Goal: Task Accomplishment & Management: Complete application form

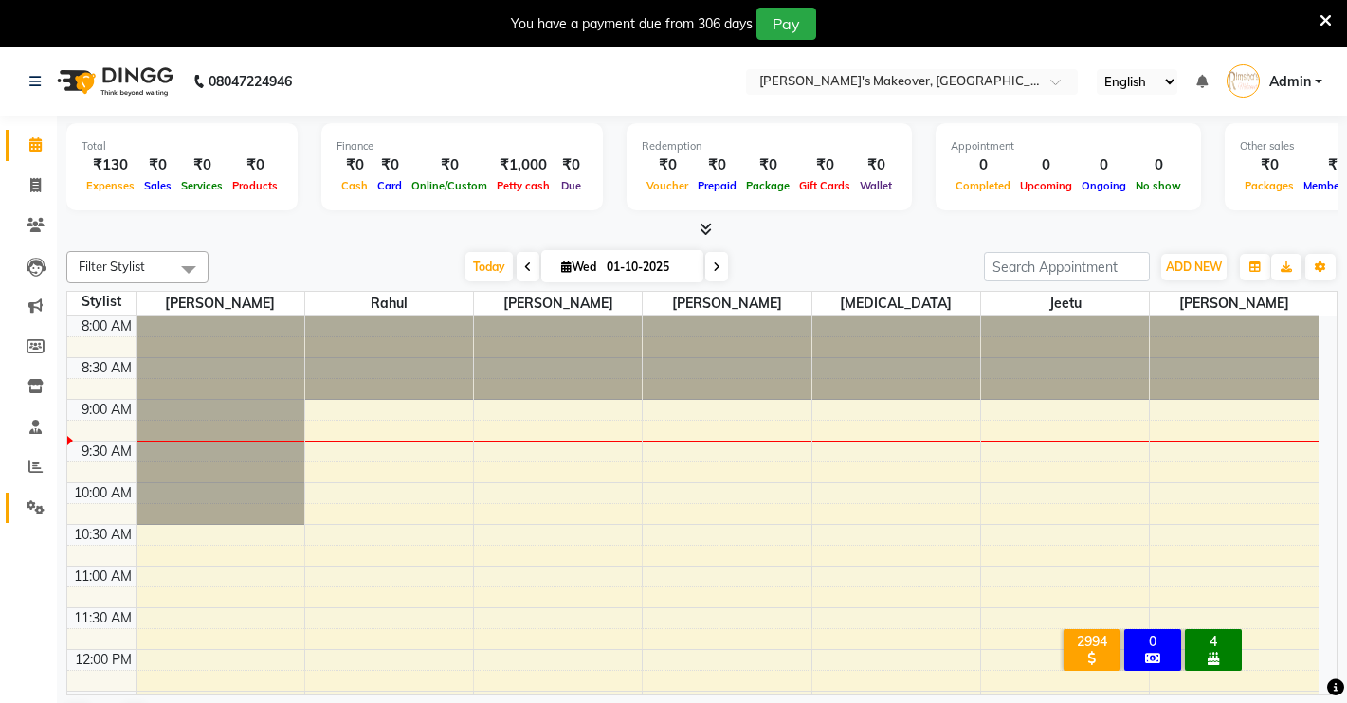
click at [34, 511] on icon at bounding box center [36, 507] width 18 height 14
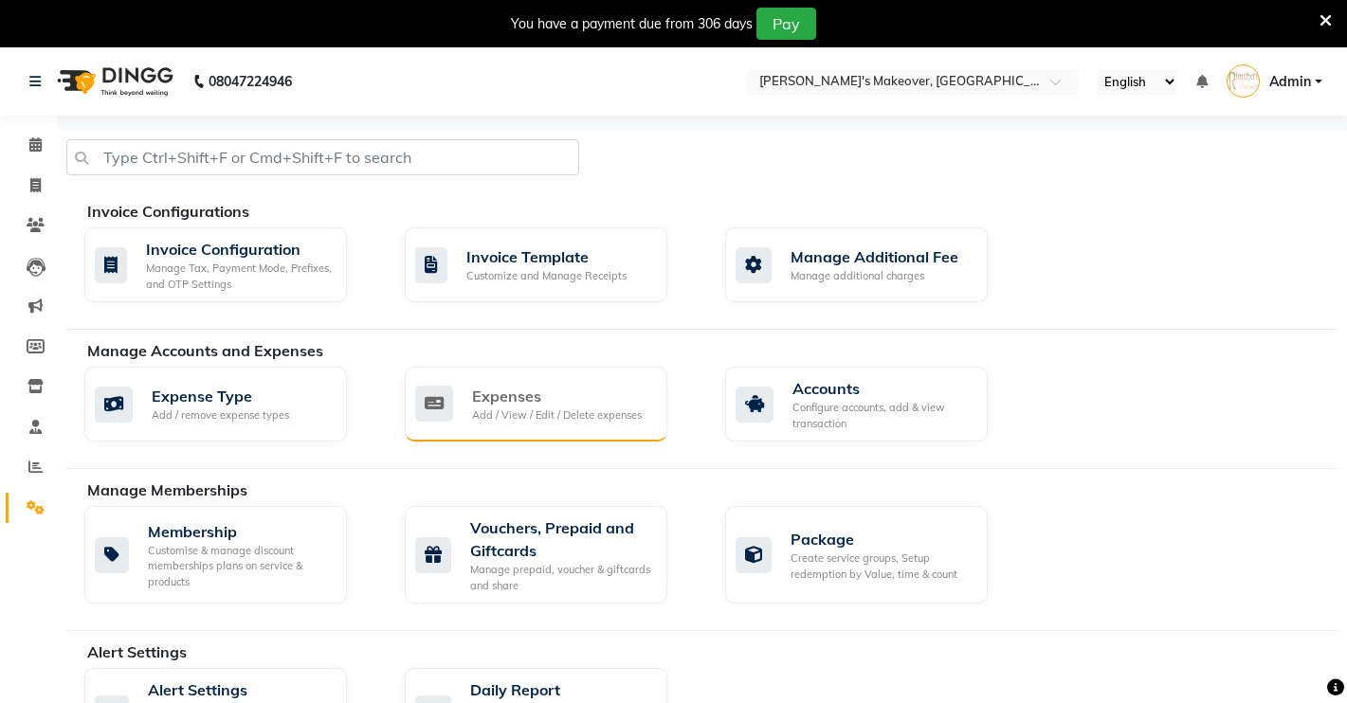
click at [562, 421] on div "Add / View / Edit / Delete expenses" at bounding box center [557, 416] width 170 height 16
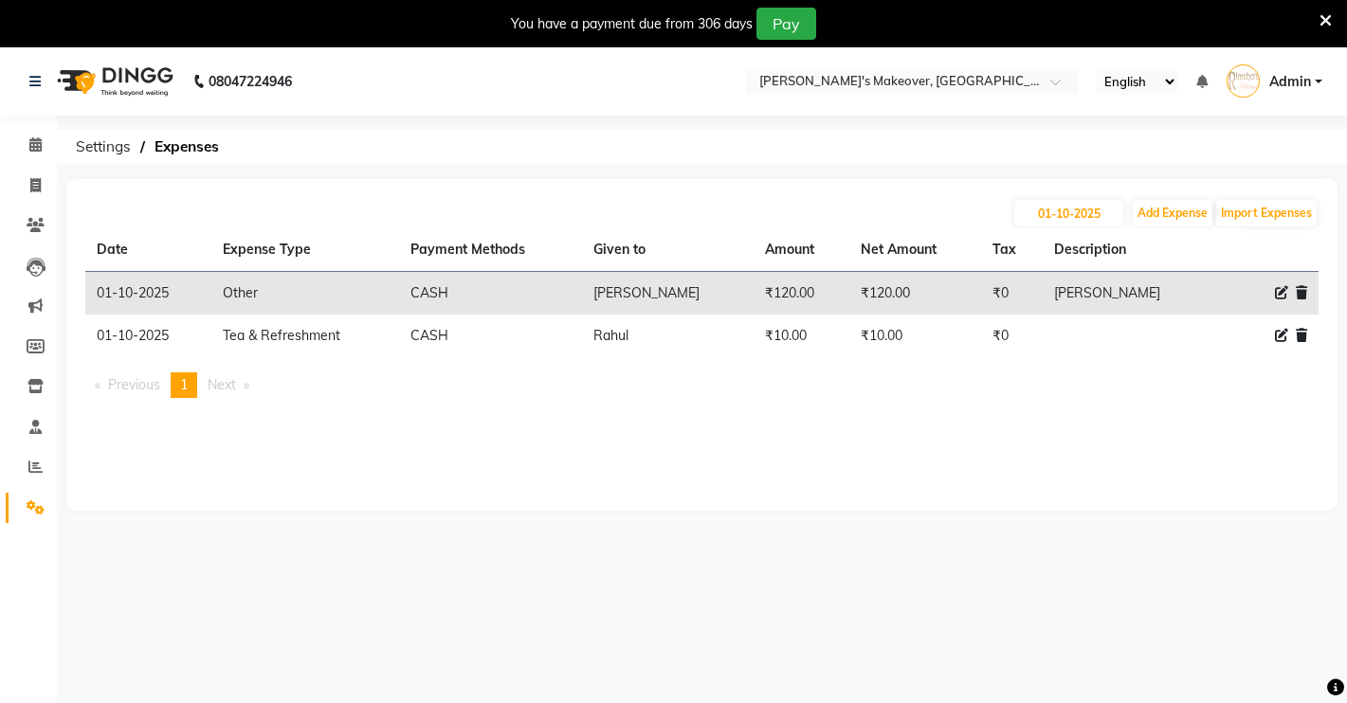
click at [1282, 342] on span at bounding box center [1281, 336] width 13 height 20
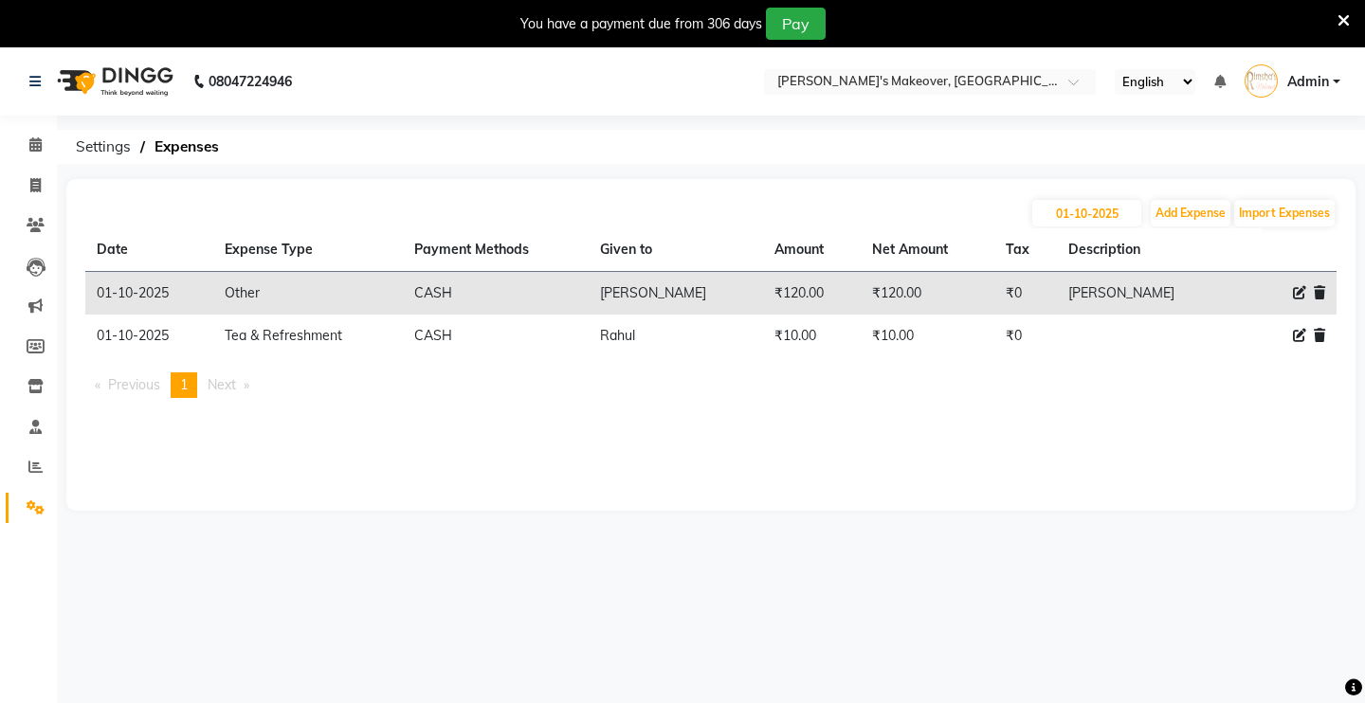
select select "19381"
select select "1"
select select "6406"
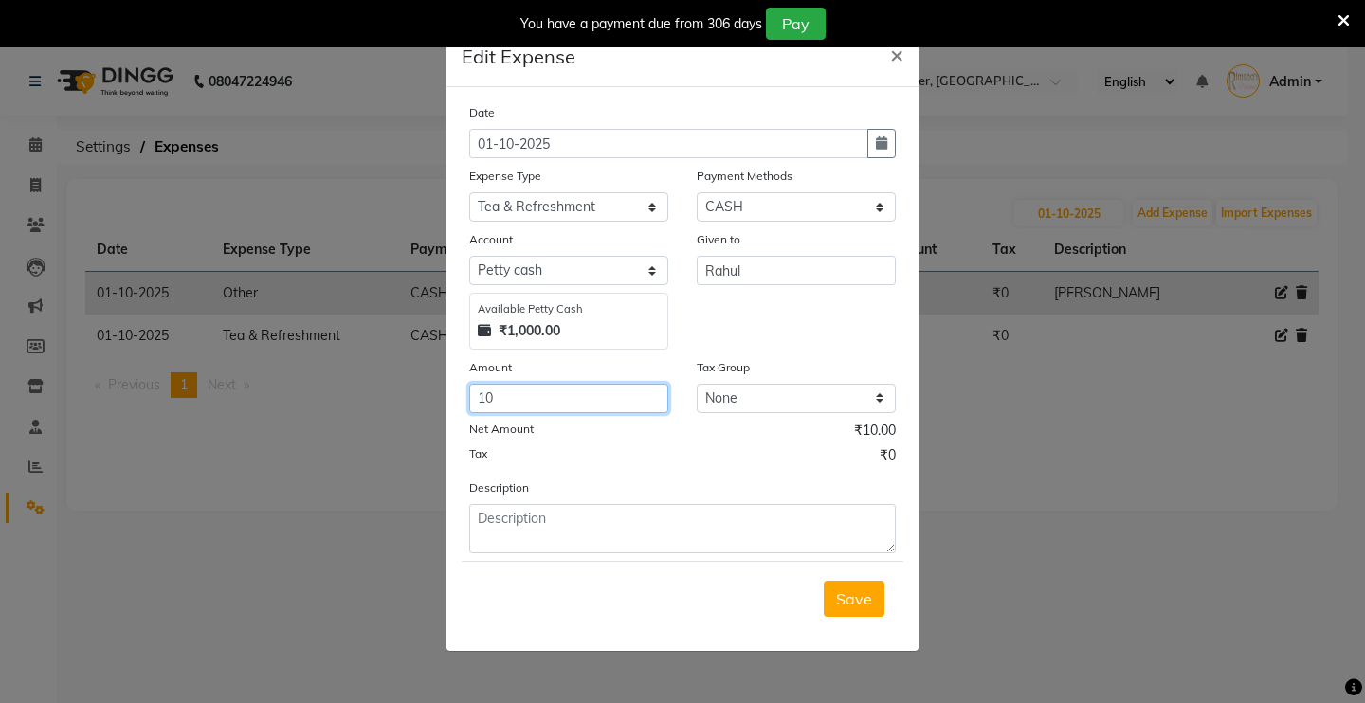
drag, startPoint x: 564, startPoint y: 390, endPoint x: 420, endPoint y: 417, distance: 146.5
click at [420, 417] on ngb-modal-window "Edit Expense × Date [DATE] Expense Type Select Advance Salary Baba Bank Service…" at bounding box center [682, 351] width 1365 height 703
type input "20"
click at [847, 604] on span "Save" at bounding box center [854, 599] width 36 height 19
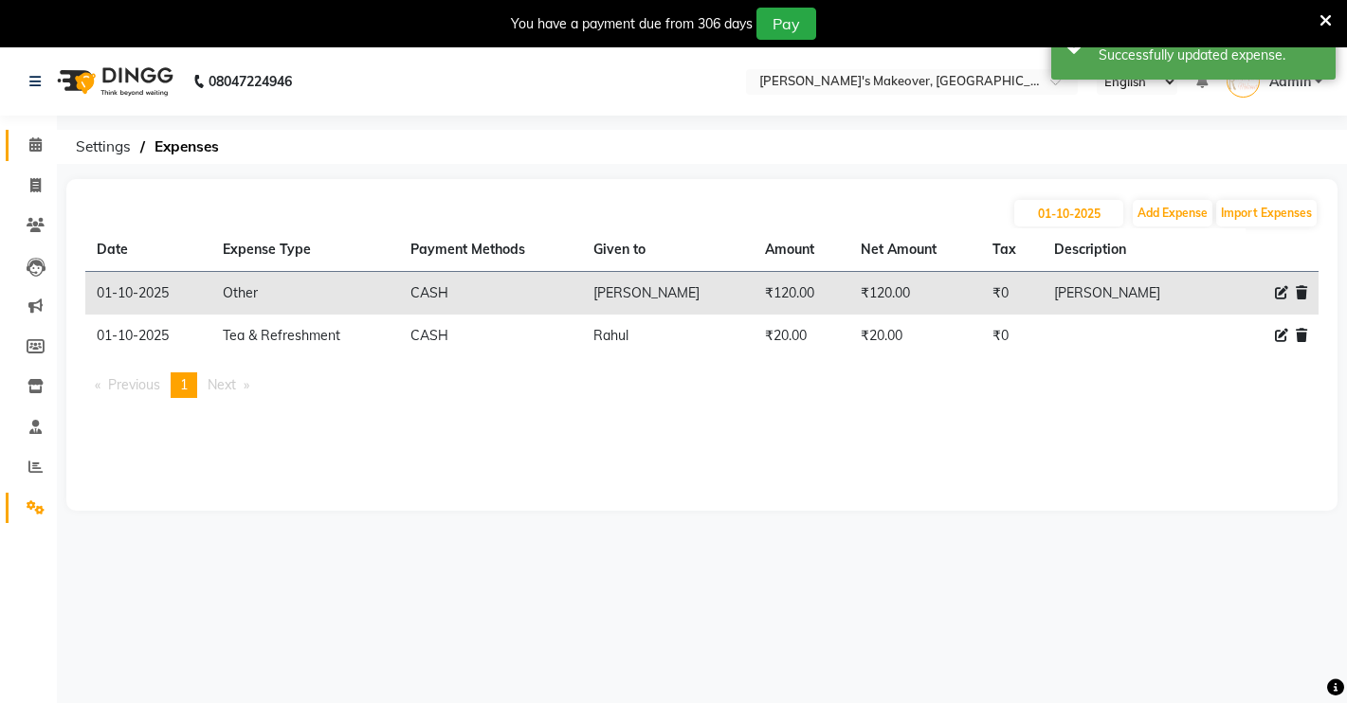
click at [18, 148] on link "Calendar" at bounding box center [28, 145] width 45 height 31
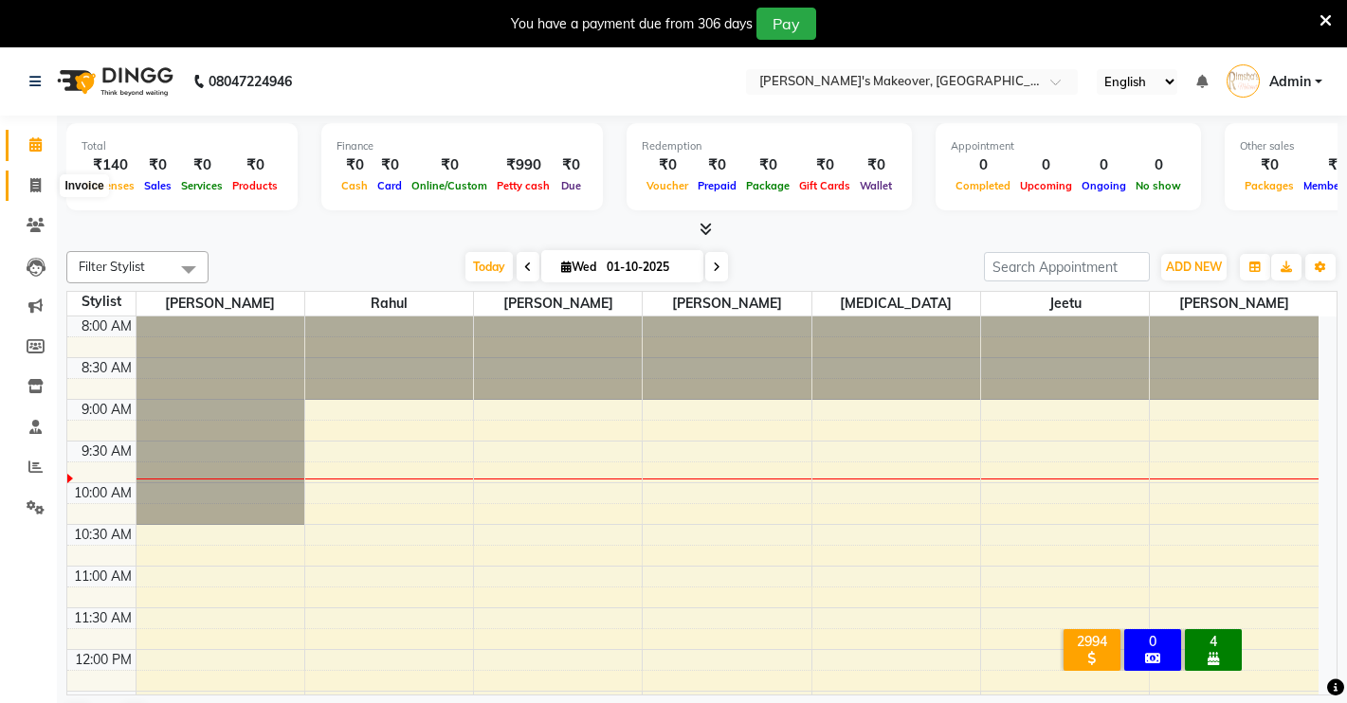
click at [25, 176] on span at bounding box center [35, 186] width 33 height 22
select select "service"
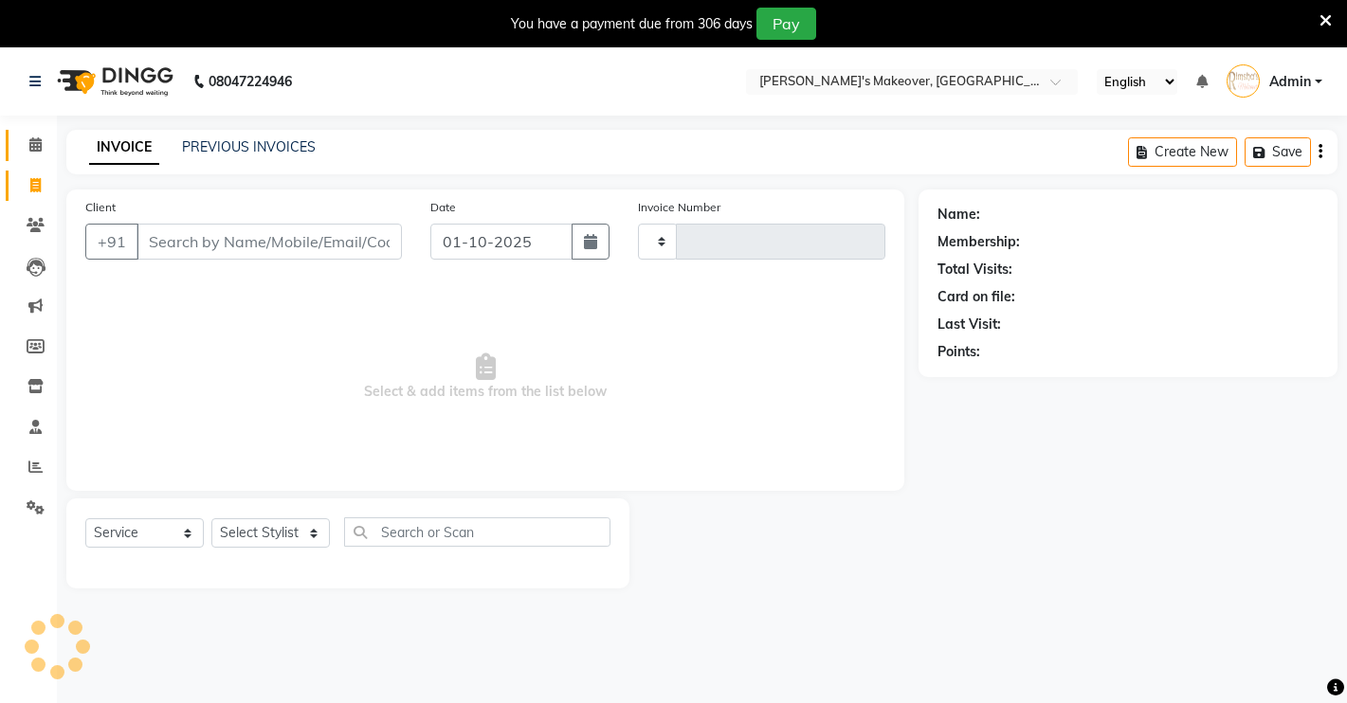
type input "4895"
select select "7317"
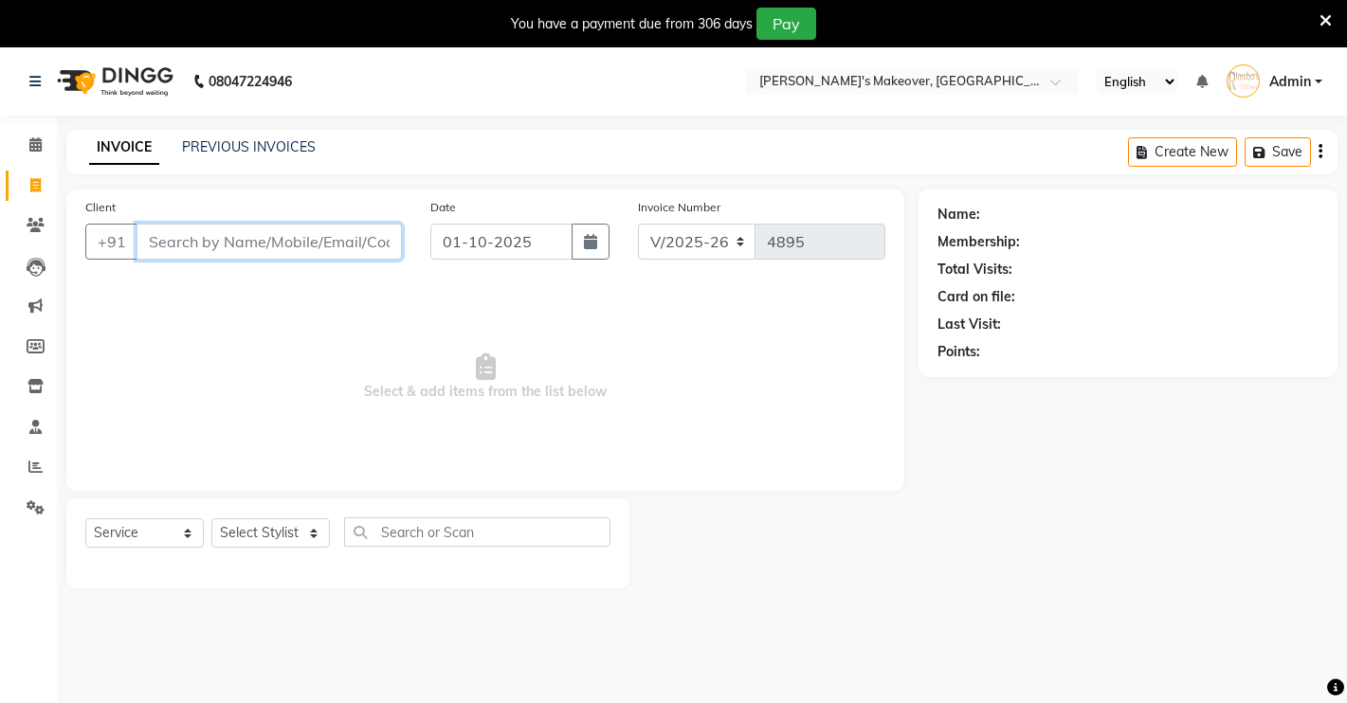
click at [278, 247] on input "Client" at bounding box center [268, 242] width 265 height 36
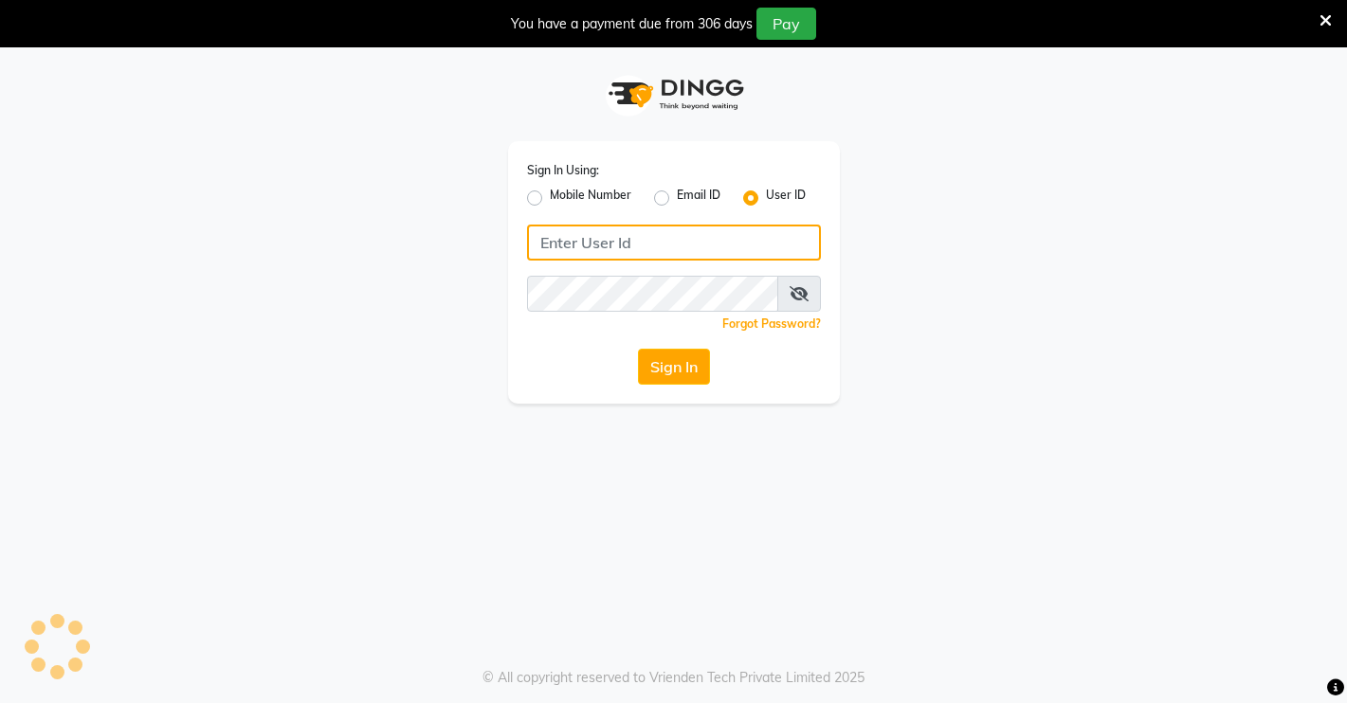
type input "Rimshamakeover123"
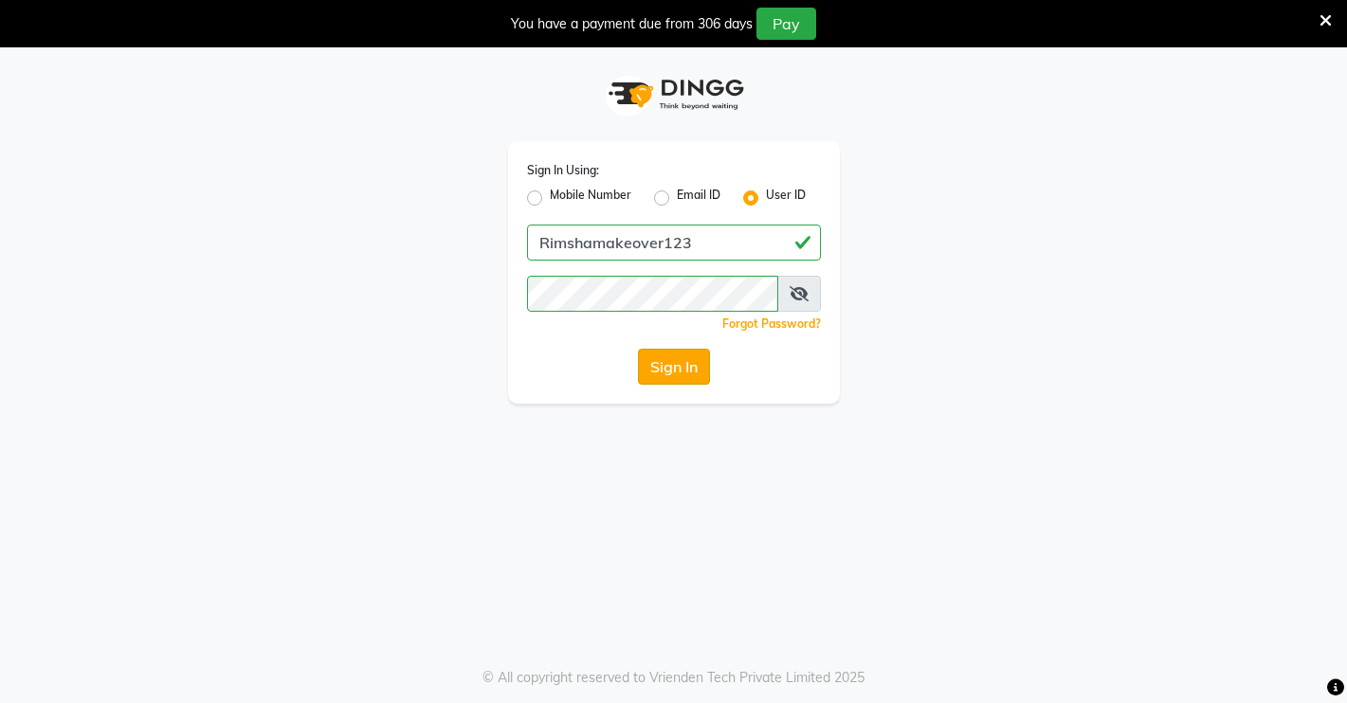
click at [696, 373] on button "Sign In" at bounding box center [674, 367] width 72 height 36
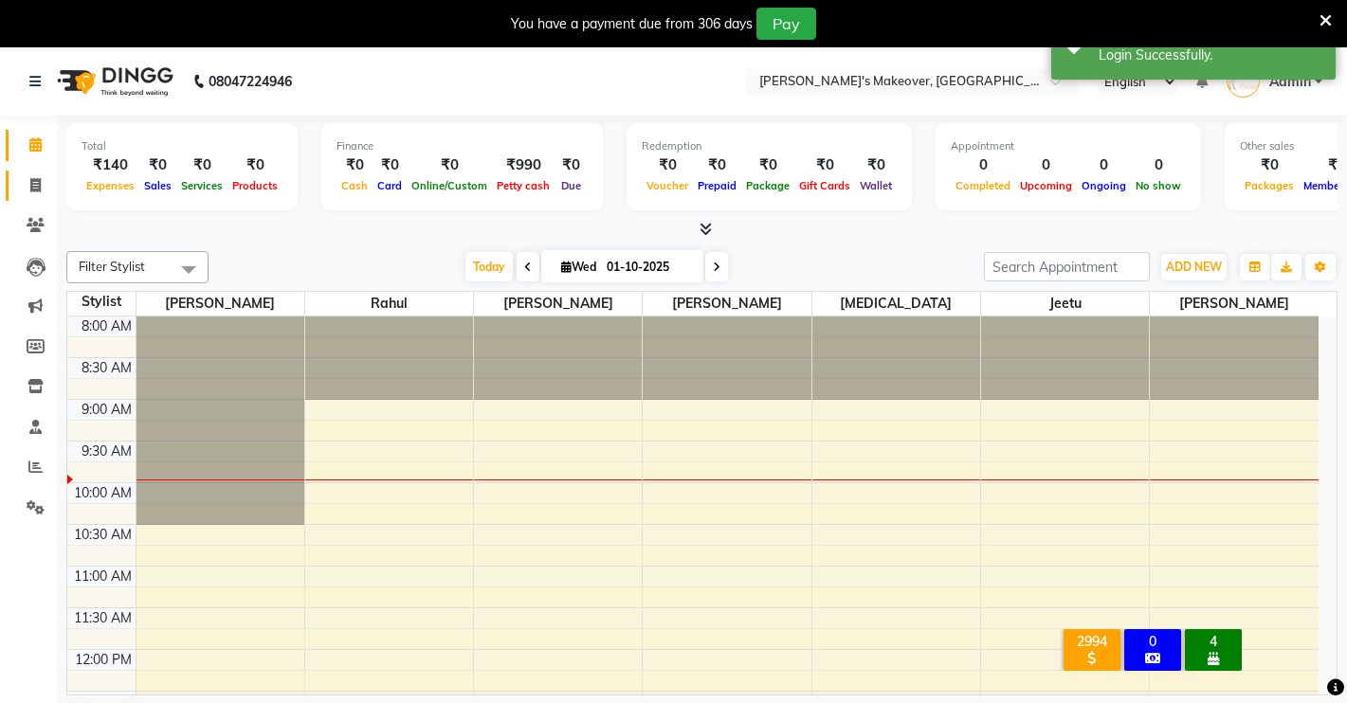
click at [30, 196] on link "Invoice" at bounding box center [28, 186] width 45 height 31
select select "service"
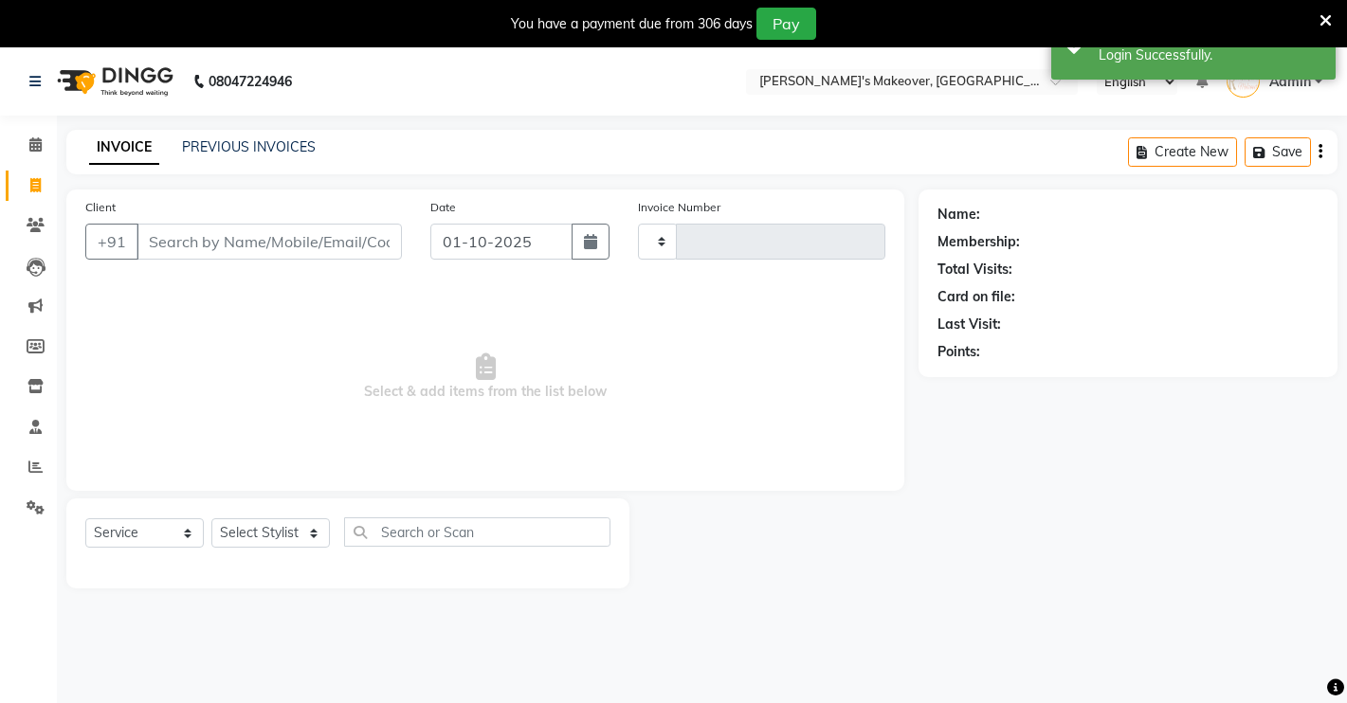
type input "4895"
select select "7317"
click at [219, 248] on input "Client" at bounding box center [268, 242] width 265 height 36
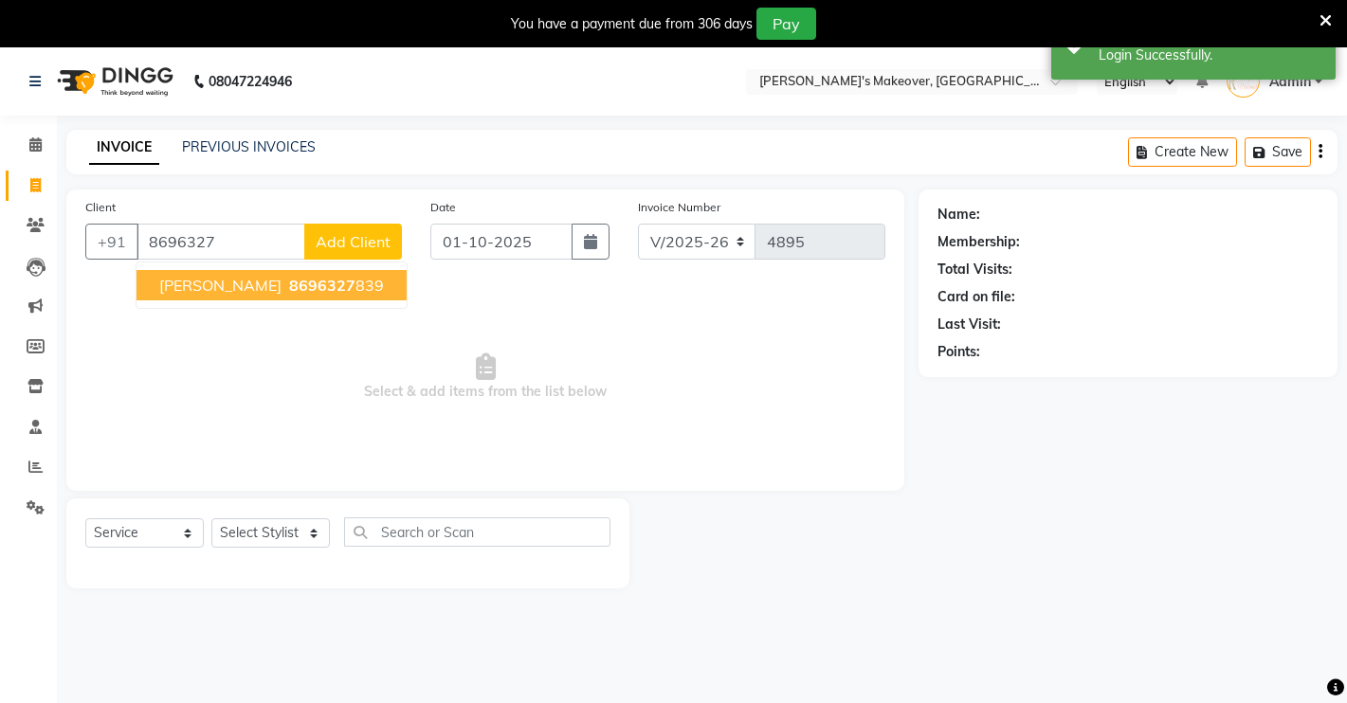
click at [289, 279] on span "8696327" at bounding box center [322, 285] width 66 height 19
type input "8696327839"
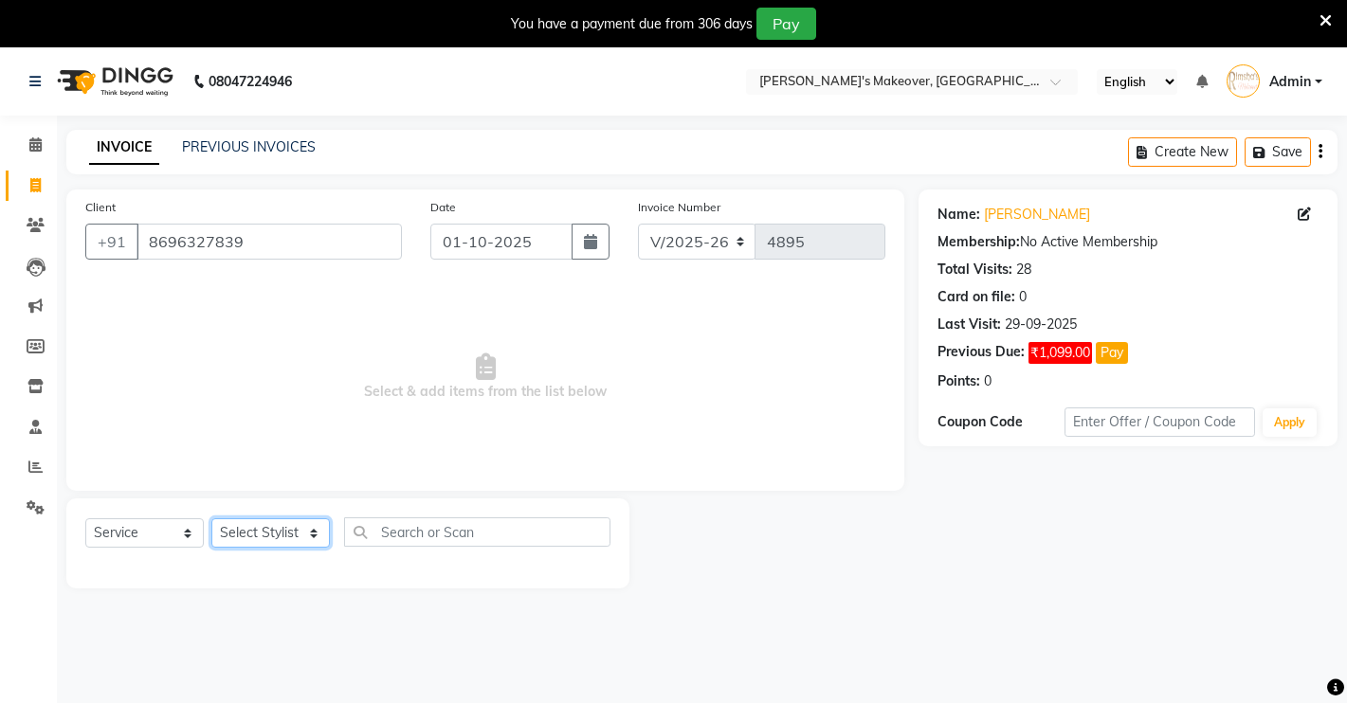
click at [242, 532] on select "Select Stylist [PERSON_NAME] [PERSON_NAME] NAVEEN [MEDICAL_DATA][PERSON_NAME] […" at bounding box center [270, 532] width 118 height 29
select select "65689"
click at [211, 518] on select "Select Stylist [PERSON_NAME] [PERSON_NAME] NAVEEN [MEDICAL_DATA][PERSON_NAME] […" at bounding box center [270, 532] width 118 height 29
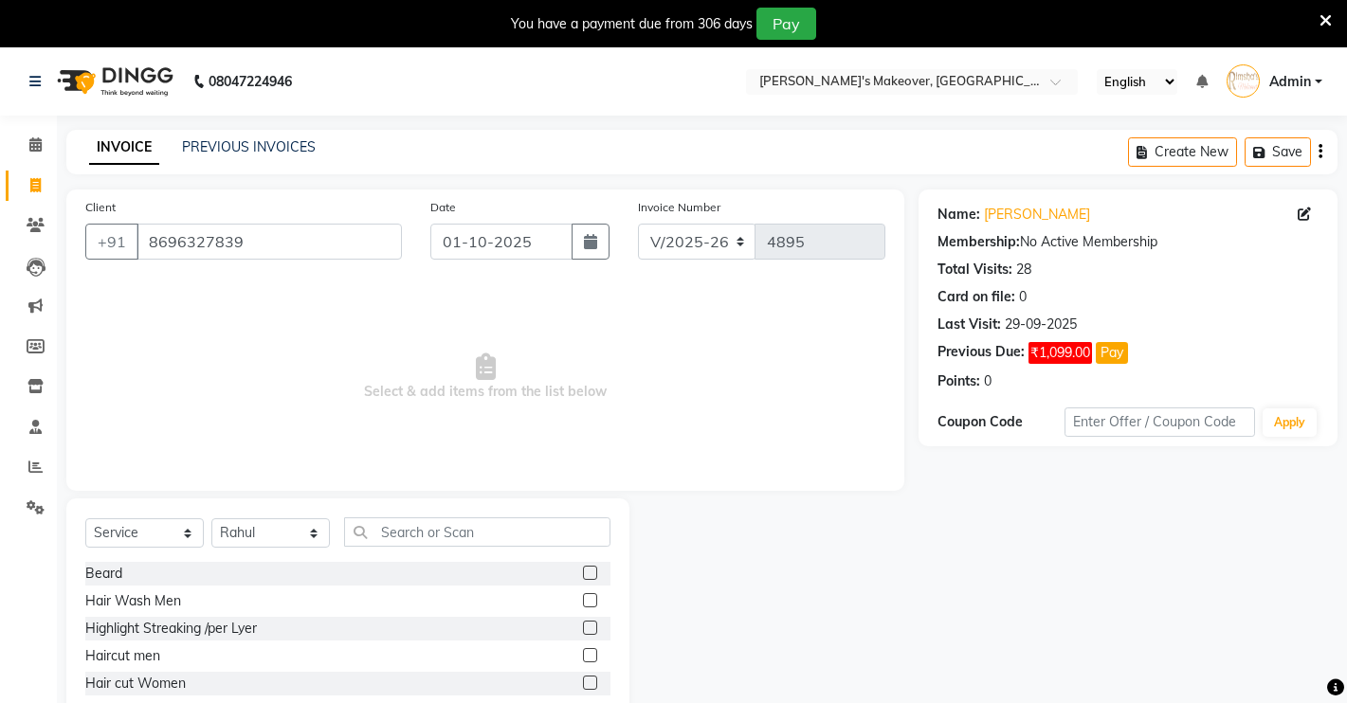
click at [583, 650] on label at bounding box center [590, 655] width 14 height 14
click at [583, 650] on input "checkbox" at bounding box center [589, 656] width 12 height 12
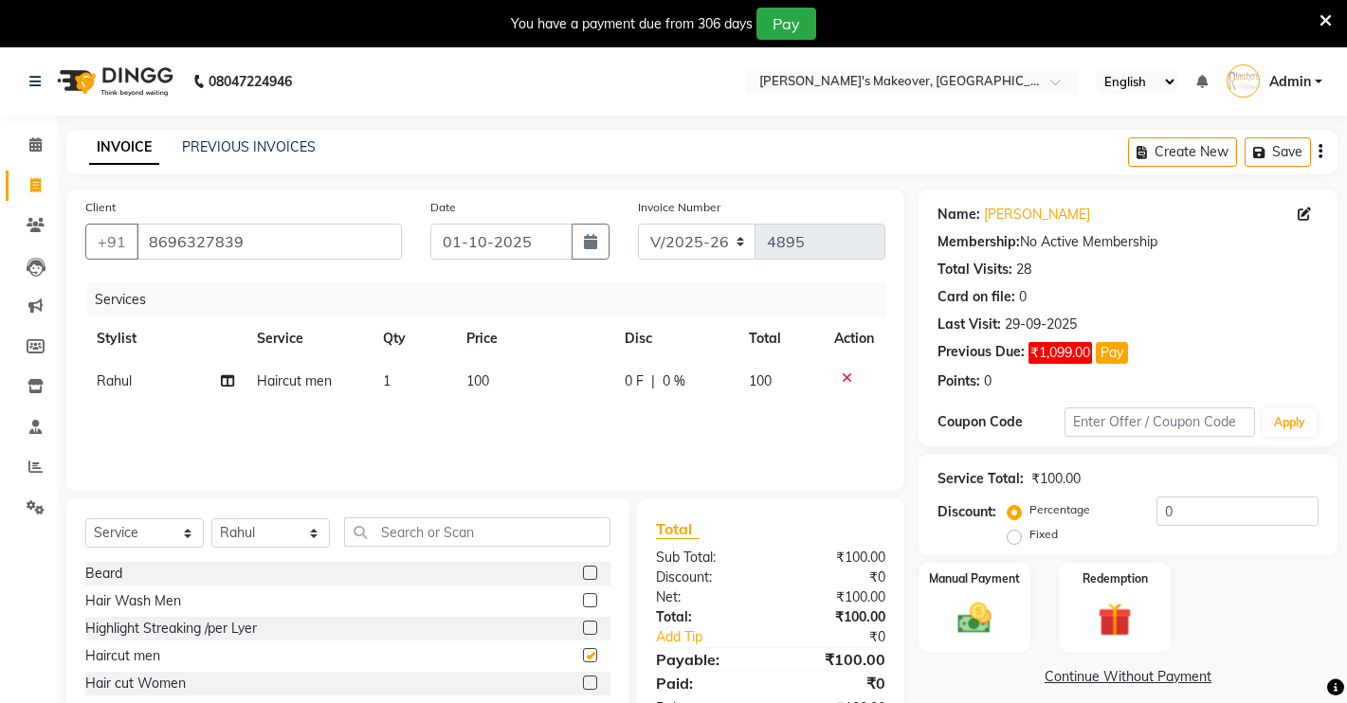
checkbox input "false"
click at [296, 535] on select "Select Stylist [PERSON_NAME] [PERSON_NAME] NAVEEN [MEDICAL_DATA][PERSON_NAME] […" at bounding box center [270, 532] width 118 height 29
select select "84062"
click at [211, 518] on select "Select Stylist [PERSON_NAME] [PERSON_NAME] NAVEEN [MEDICAL_DATA][PERSON_NAME] […" at bounding box center [270, 532] width 118 height 29
click at [583, 569] on label at bounding box center [590, 573] width 14 height 14
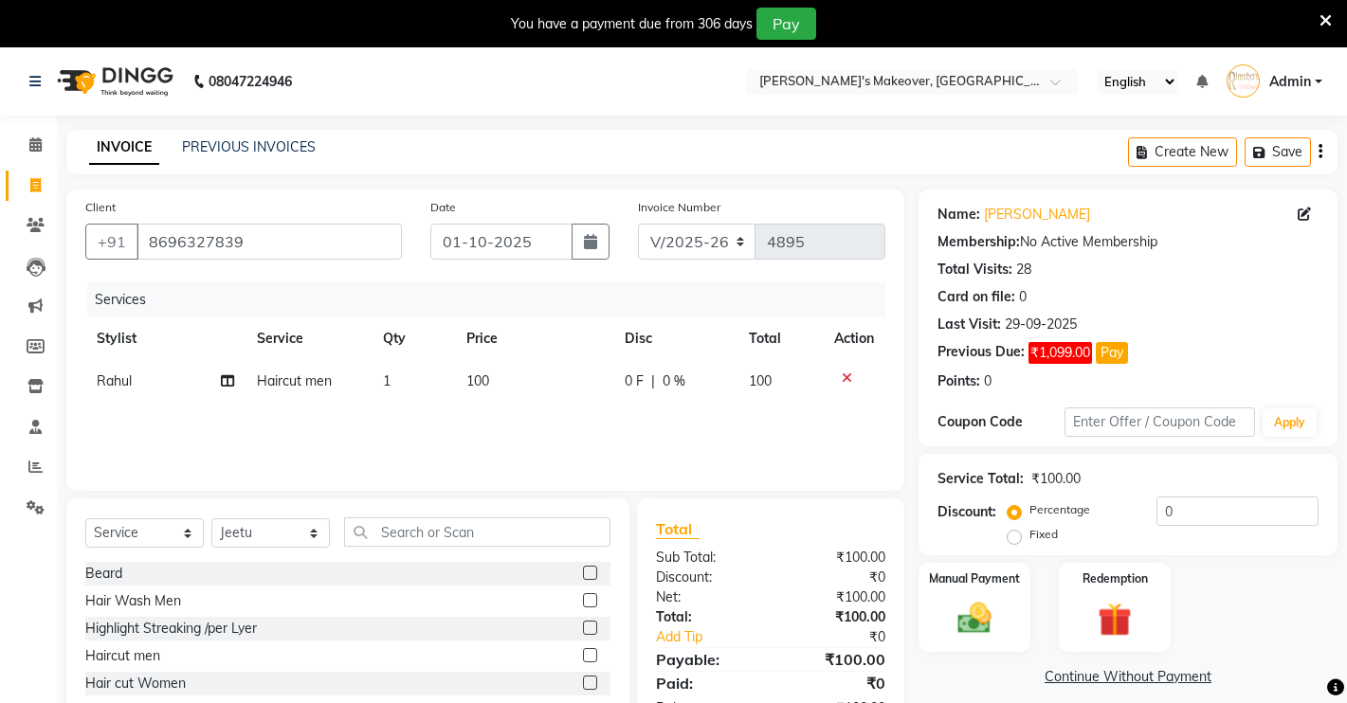
click at [583, 569] on input "checkbox" at bounding box center [589, 574] width 12 height 12
checkbox input "false"
click at [941, 609] on div "Manual Payment" at bounding box center [974, 608] width 117 height 94
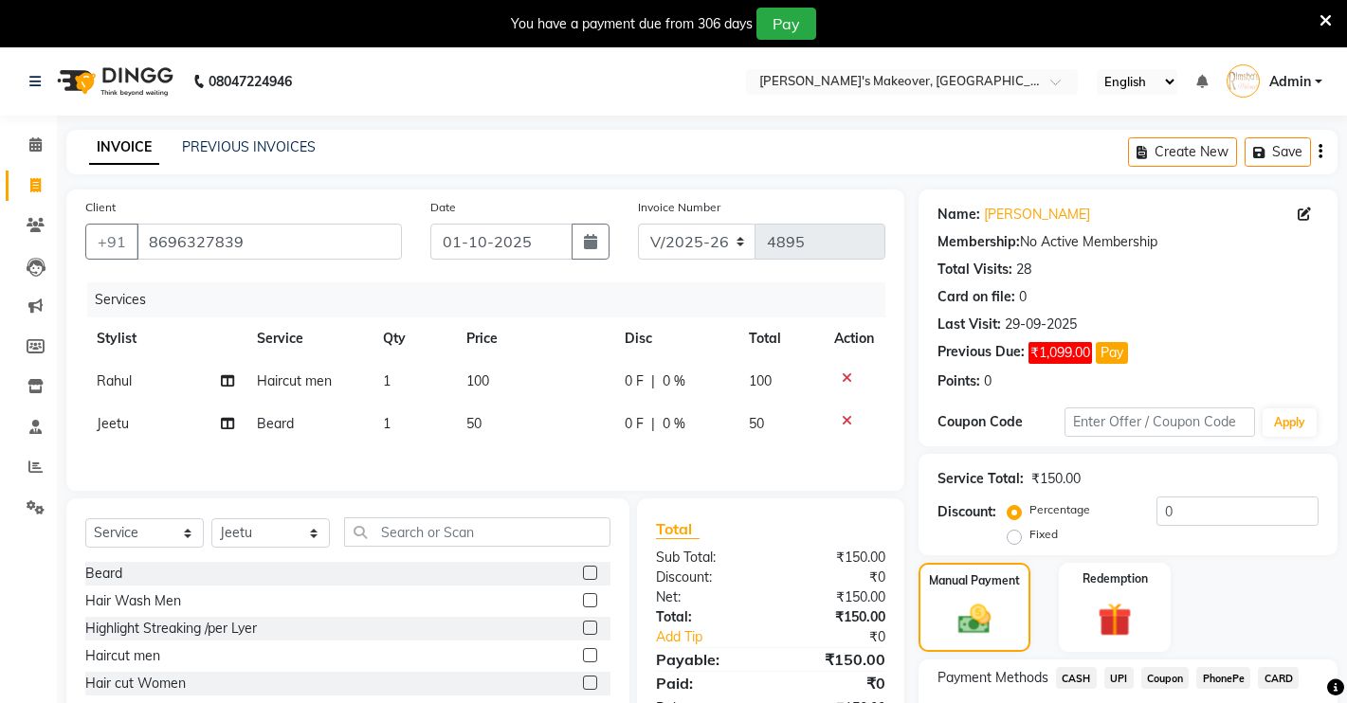
click at [1071, 681] on span "CASH" at bounding box center [1076, 678] width 41 height 22
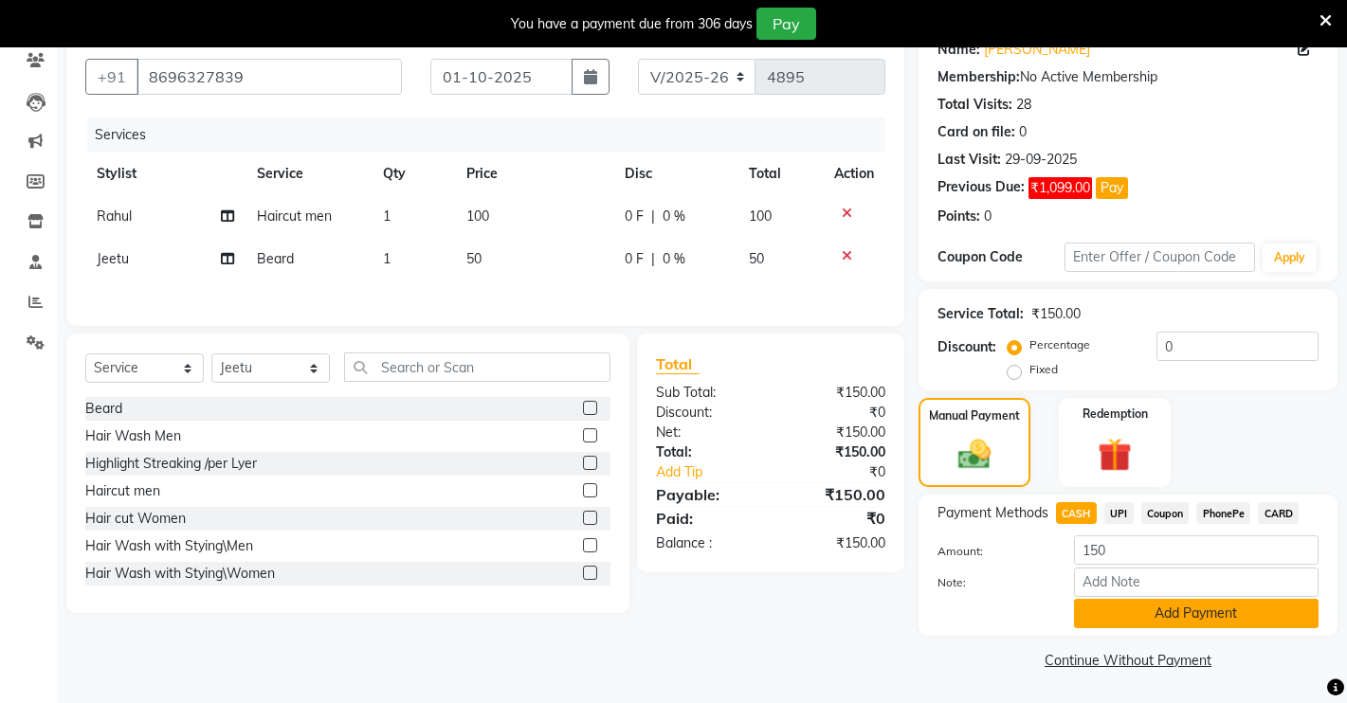
click at [1106, 600] on button "Add Payment" at bounding box center [1196, 613] width 245 height 29
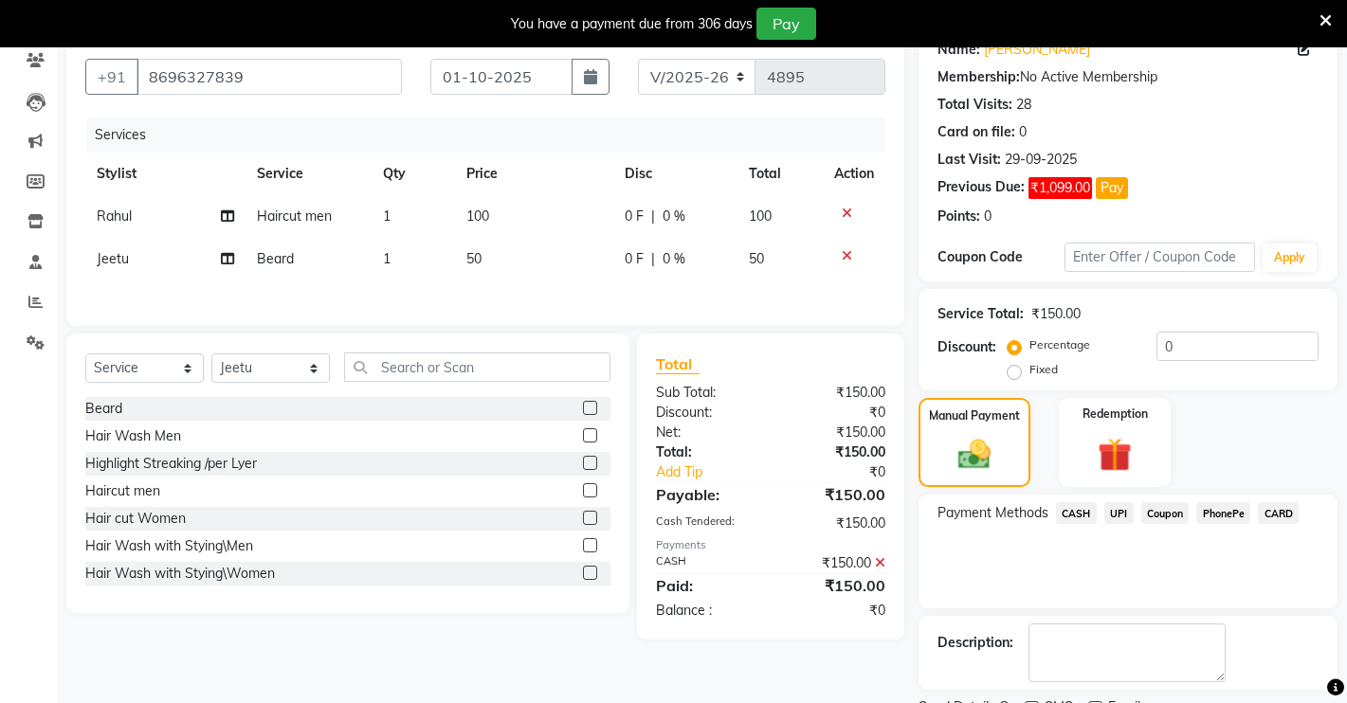
scroll to position [245, 0]
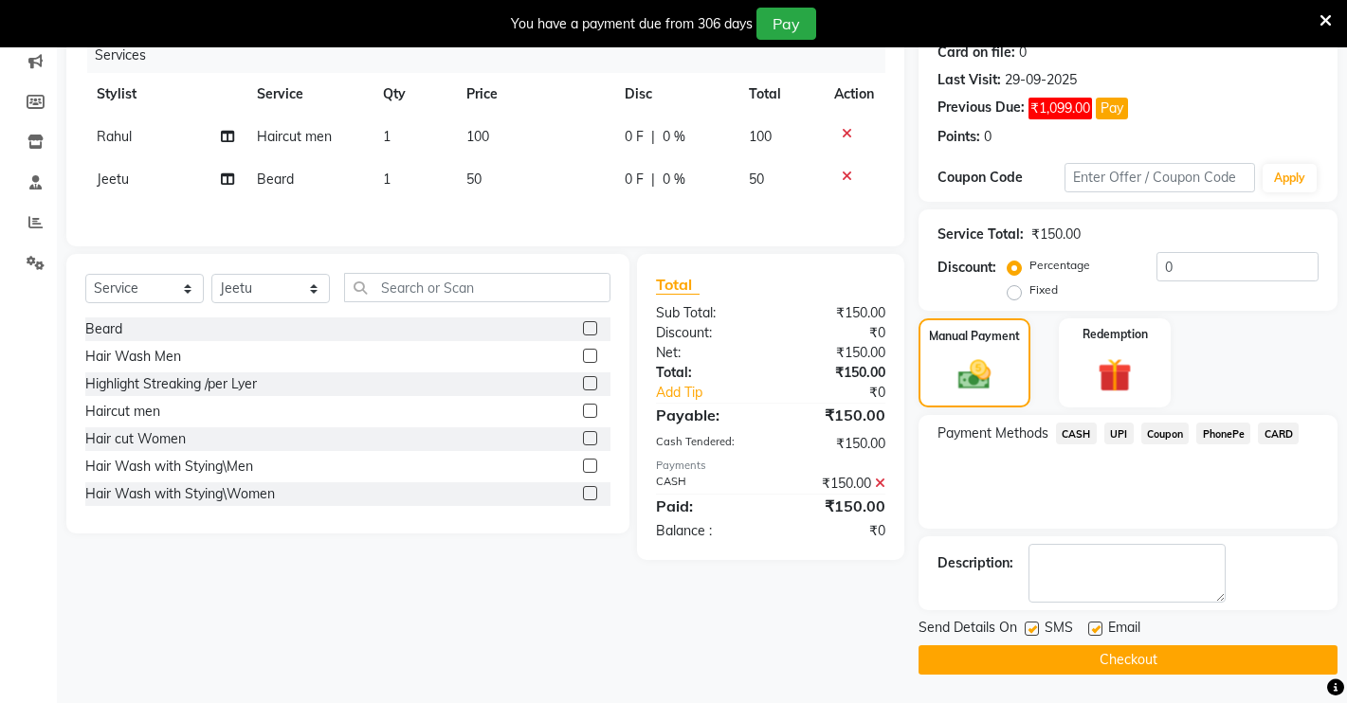
click at [1098, 667] on button "Checkout" at bounding box center [1127, 659] width 419 height 29
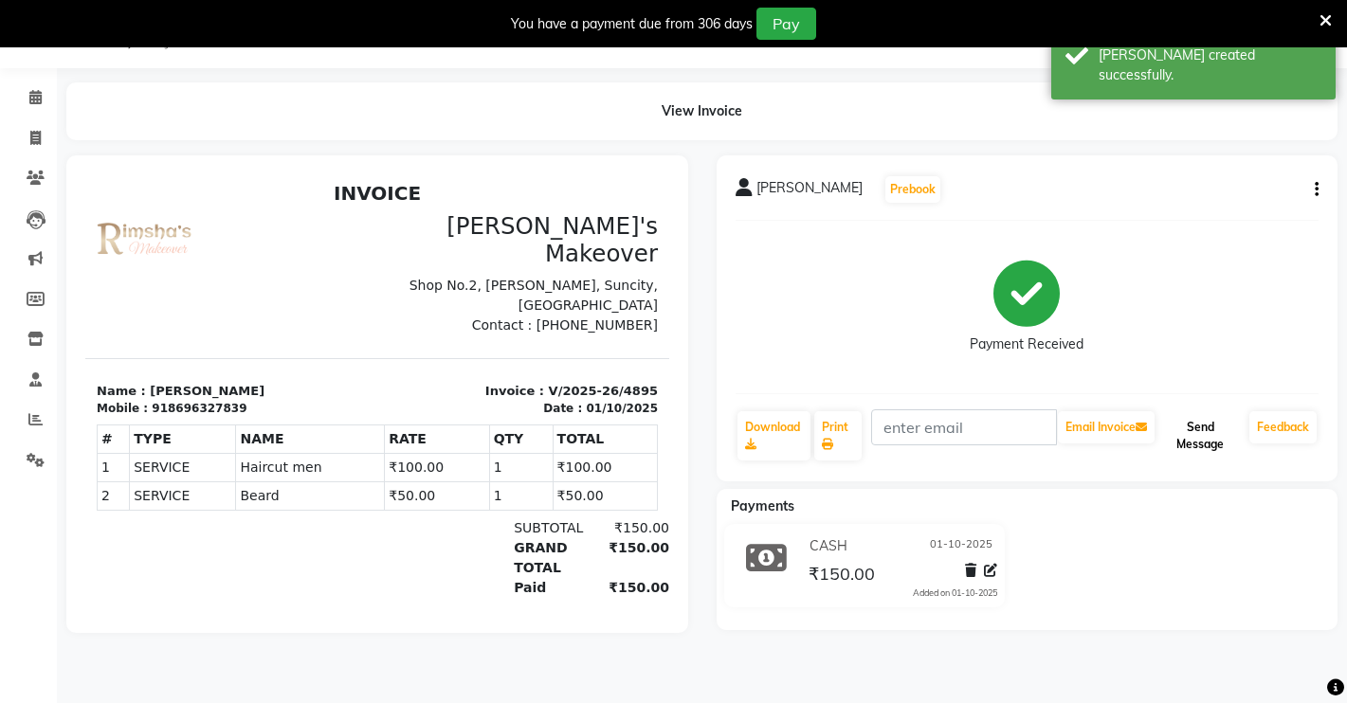
click at [1205, 442] on button "Send Message" at bounding box center [1199, 435] width 83 height 49
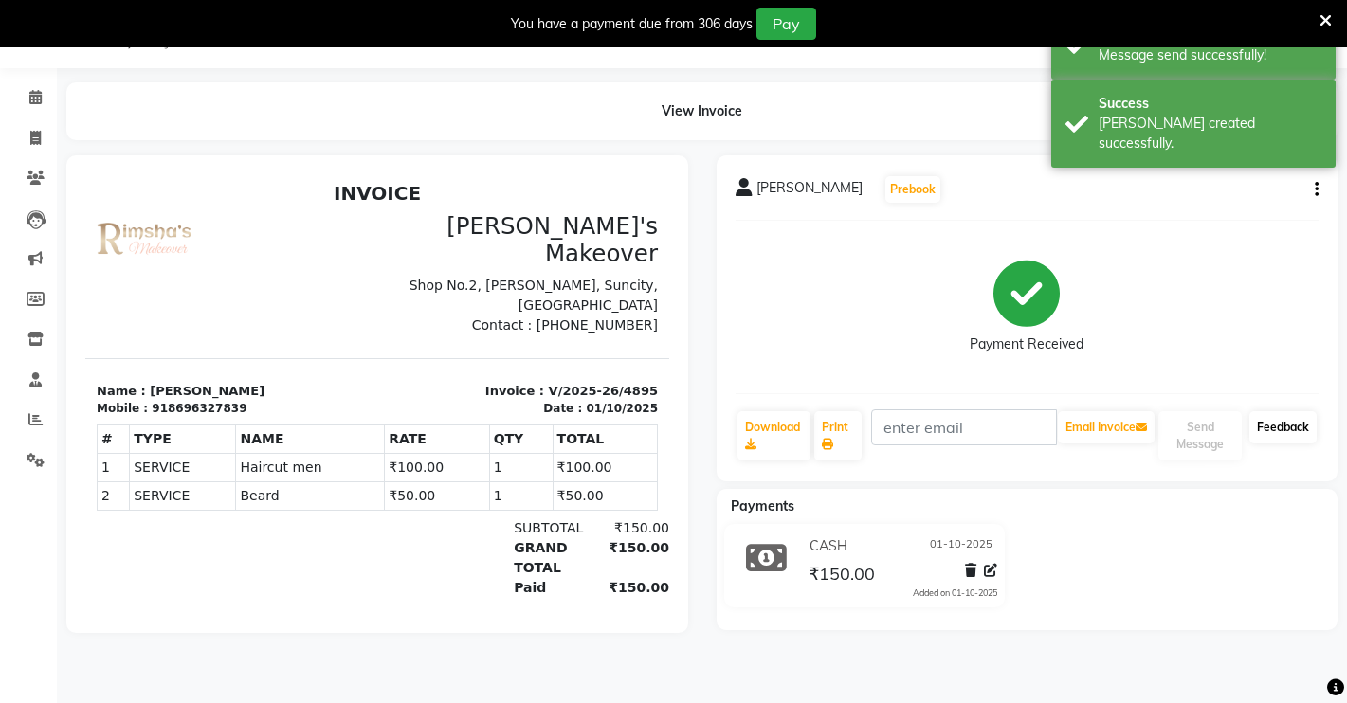
click at [1299, 423] on link "Feedback" at bounding box center [1282, 427] width 67 height 32
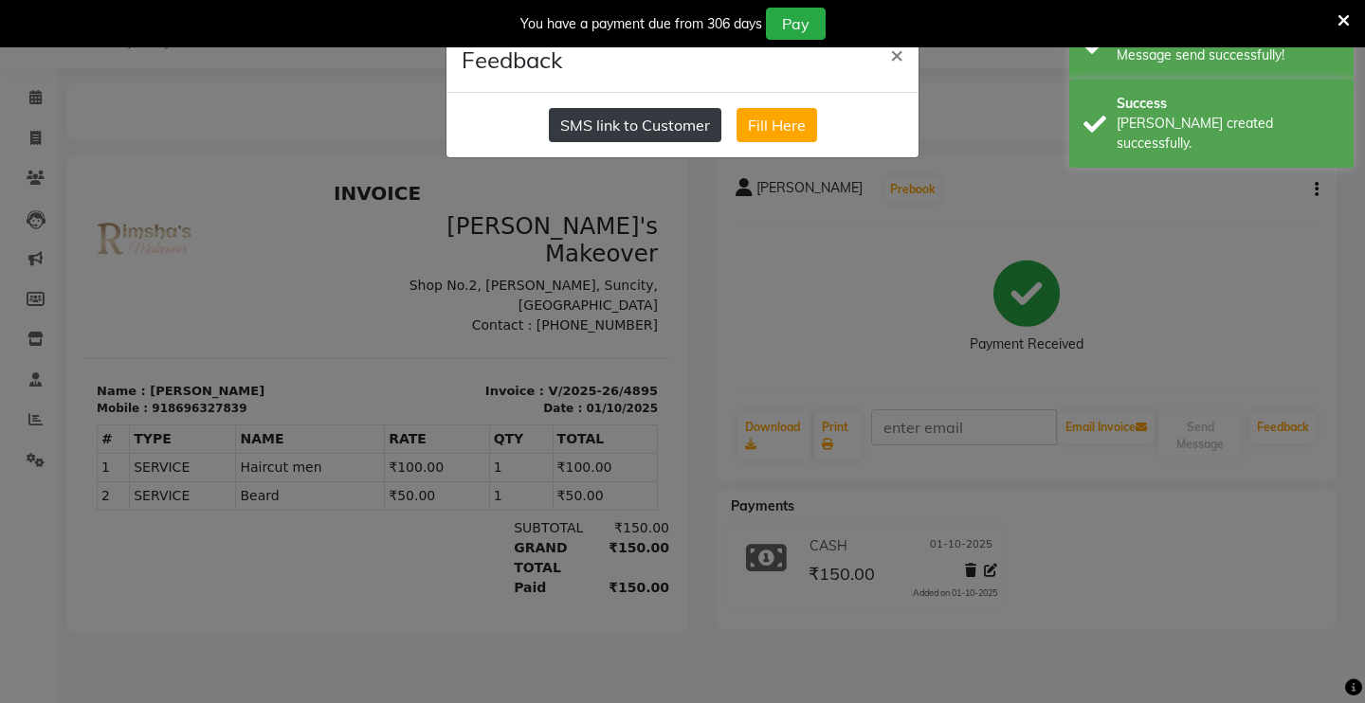
click at [687, 115] on button "SMS link to Customer" at bounding box center [635, 125] width 172 height 34
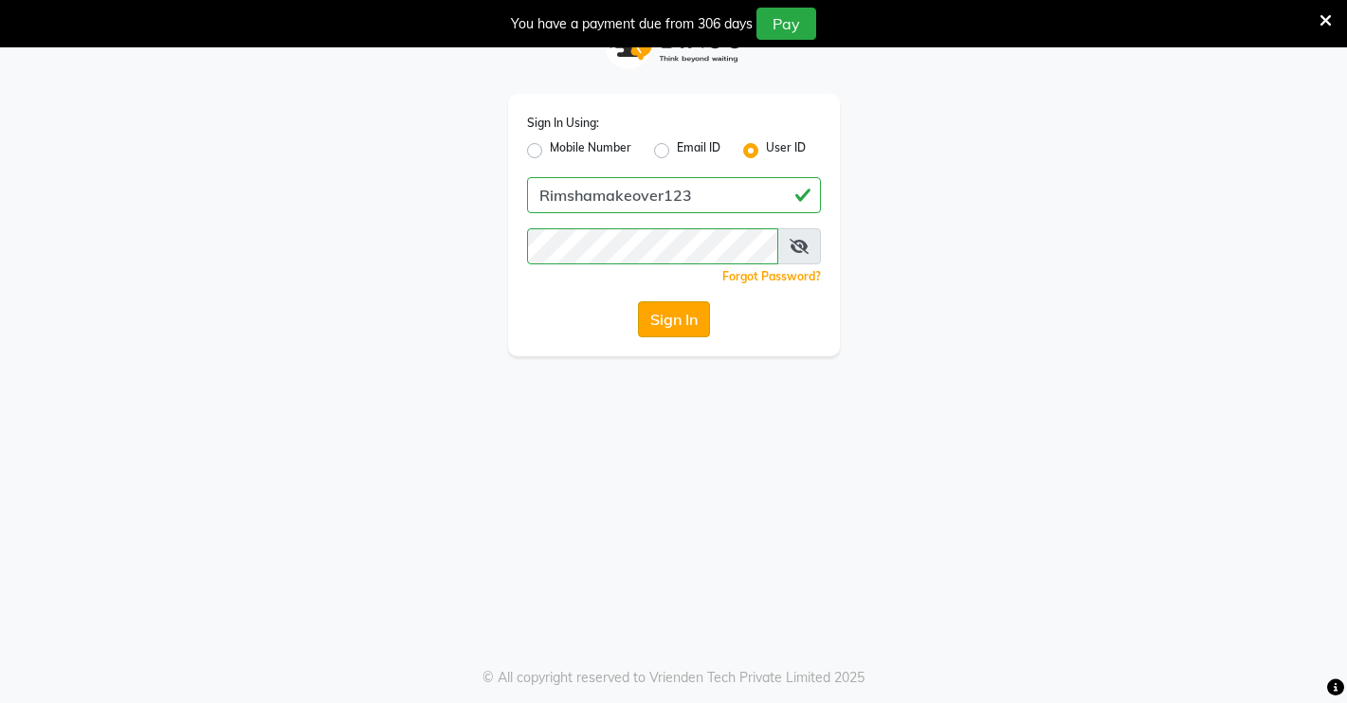
click at [674, 318] on button "Sign In" at bounding box center [674, 319] width 72 height 36
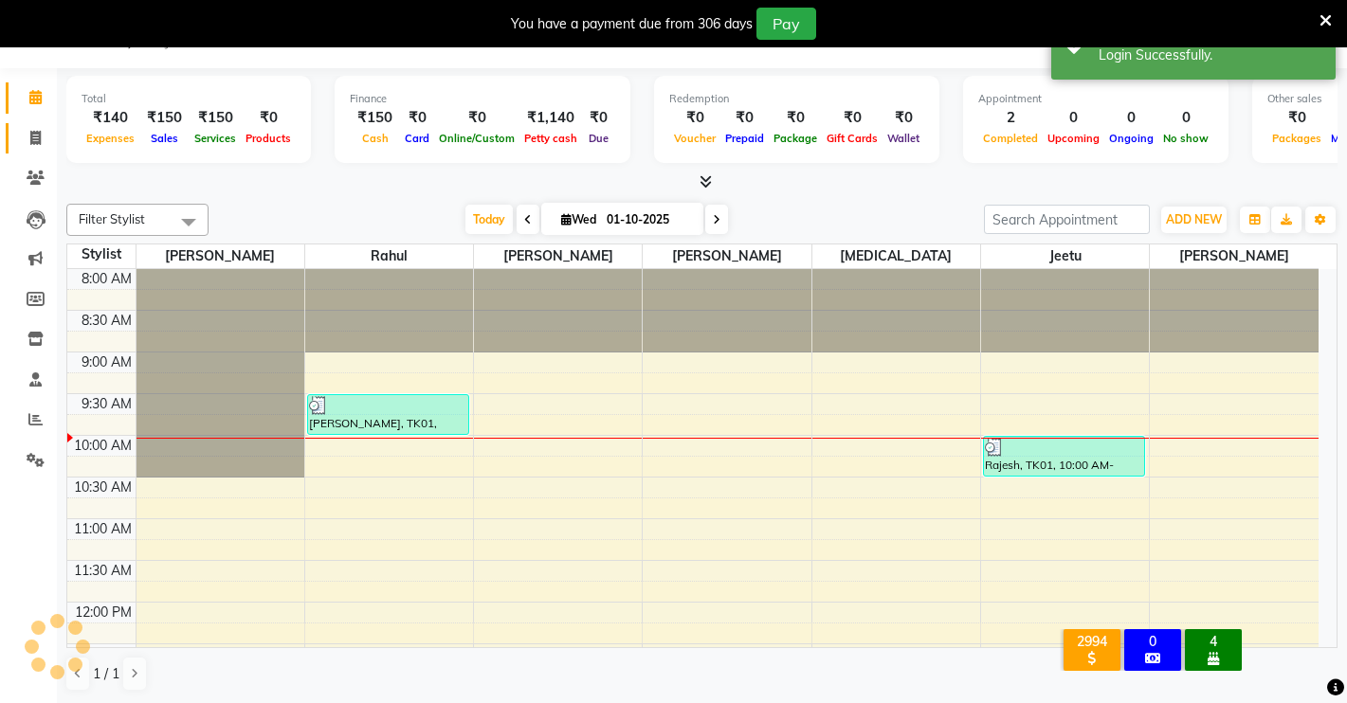
drag, startPoint x: 26, startPoint y: 154, endPoint x: 24, endPoint y: 132, distance: 22.8
click at [26, 154] on li "Invoice" at bounding box center [28, 138] width 57 height 41
click at [24, 126] on link "Invoice" at bounding box center [28, 138] width 45 height 31
select select "service"
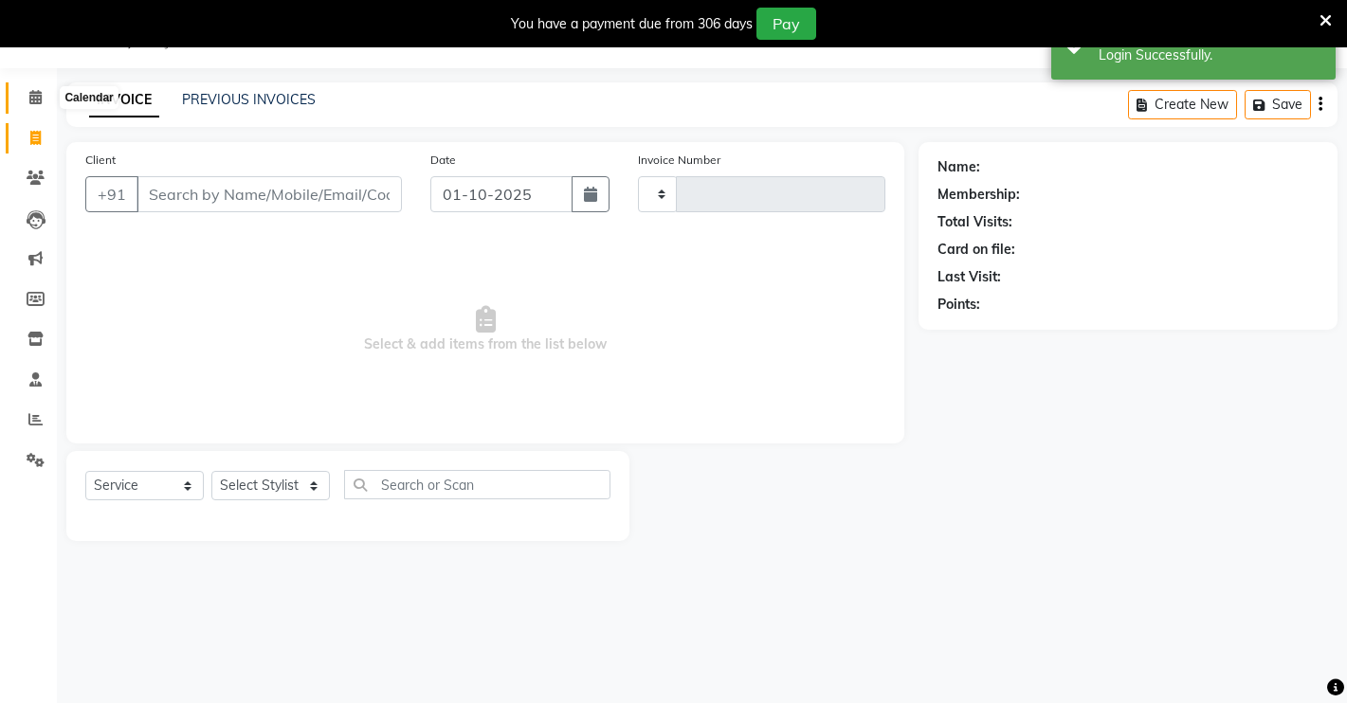
type input "4896"
select select "7317"
click at [29, 94] on span at bounding box center [35, 98] width 33 height 22
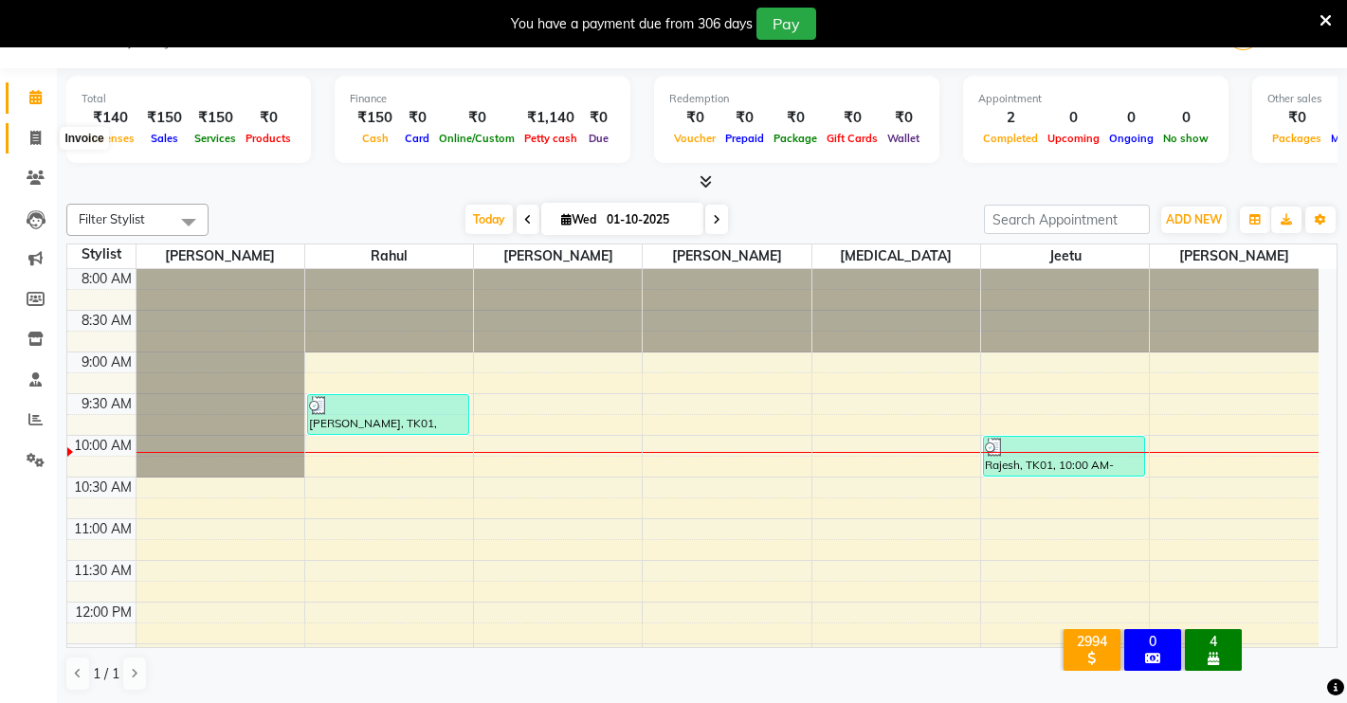
click at [32, 138] on icon at bounding box center [35, 138] width 10 height 14
select select "7317"
select select "service"
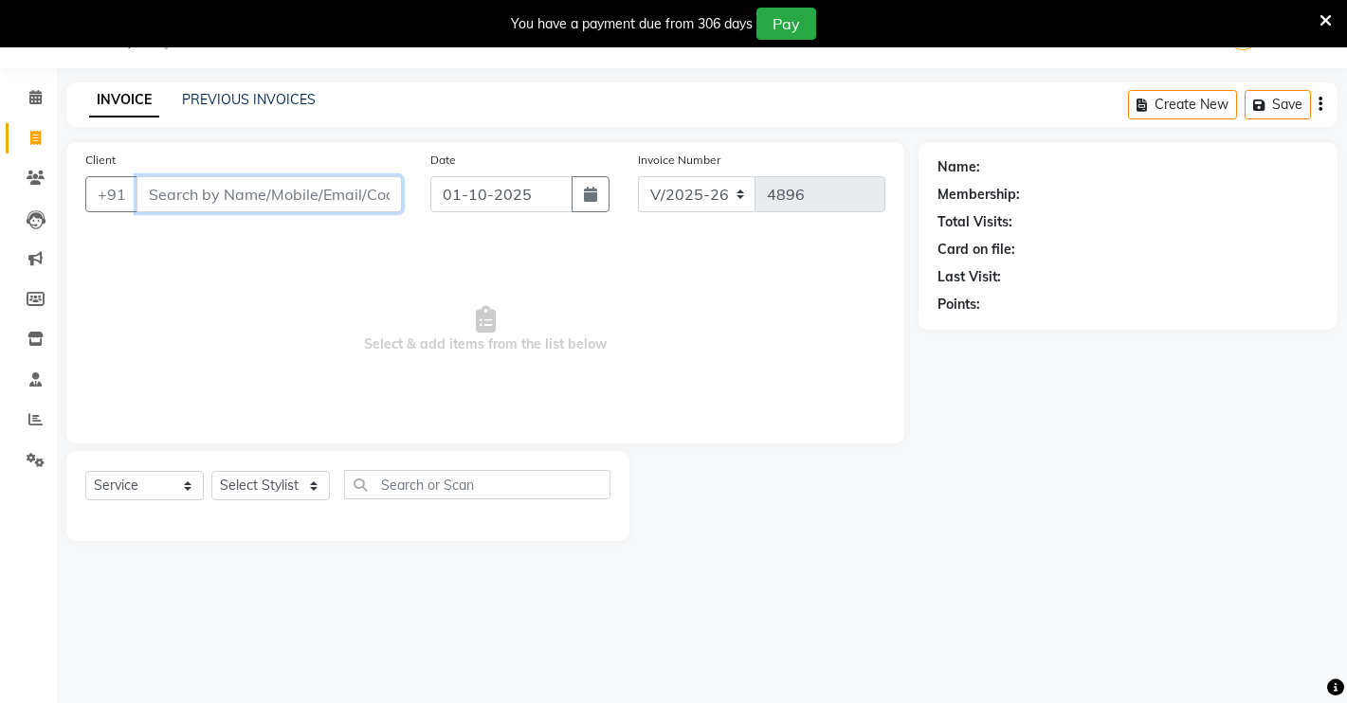
click at [244, 190] on input "Client" at bounding box center [268, 194] width 265 height 36
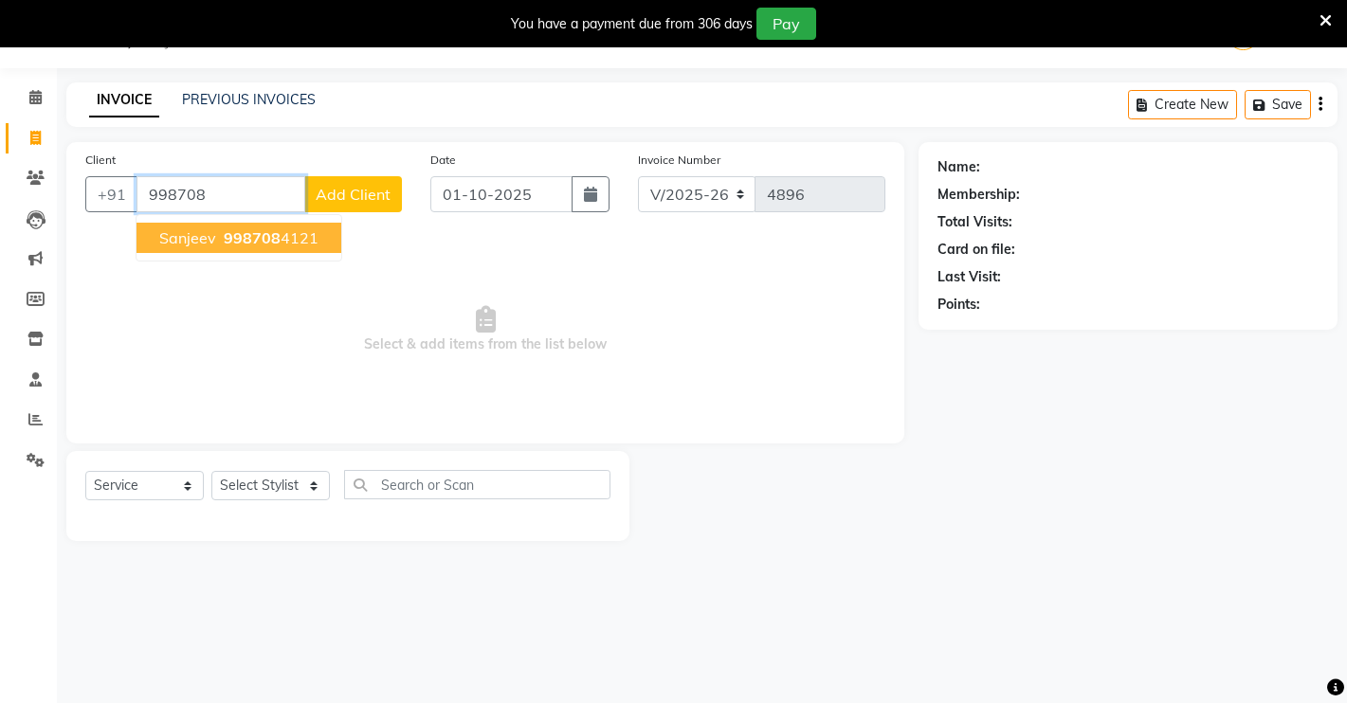
click at [216, 234] on button "sanjeev 998708 4121" at bounding box center [238, 238] width 205 height 30
type input "9987084121"
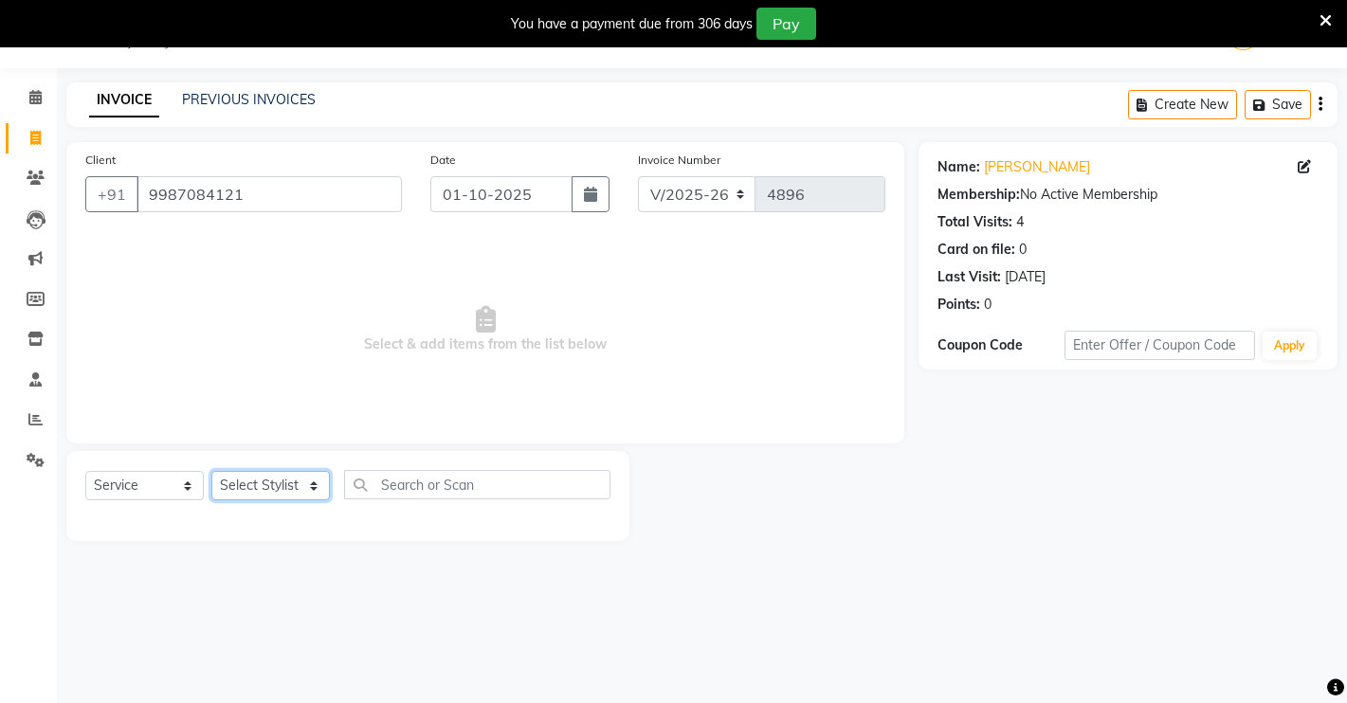
click at [276, 499] on select "Select Stylist [PERSON_NAME] [PERSON_NAME] NAVEEN [MEDICAL_DATA][PERSON_NAME] […" at bounding box center [270, 485] width 118 height 29
select select "65689"
click at [211, 471] on select "Select Stylist [PERSON_NAME] [PERSON_NAME] NAVEEN [MEDICAL_DATA][PERSON_NAME] […" at bounding box center [270, 485] width 118 height 29
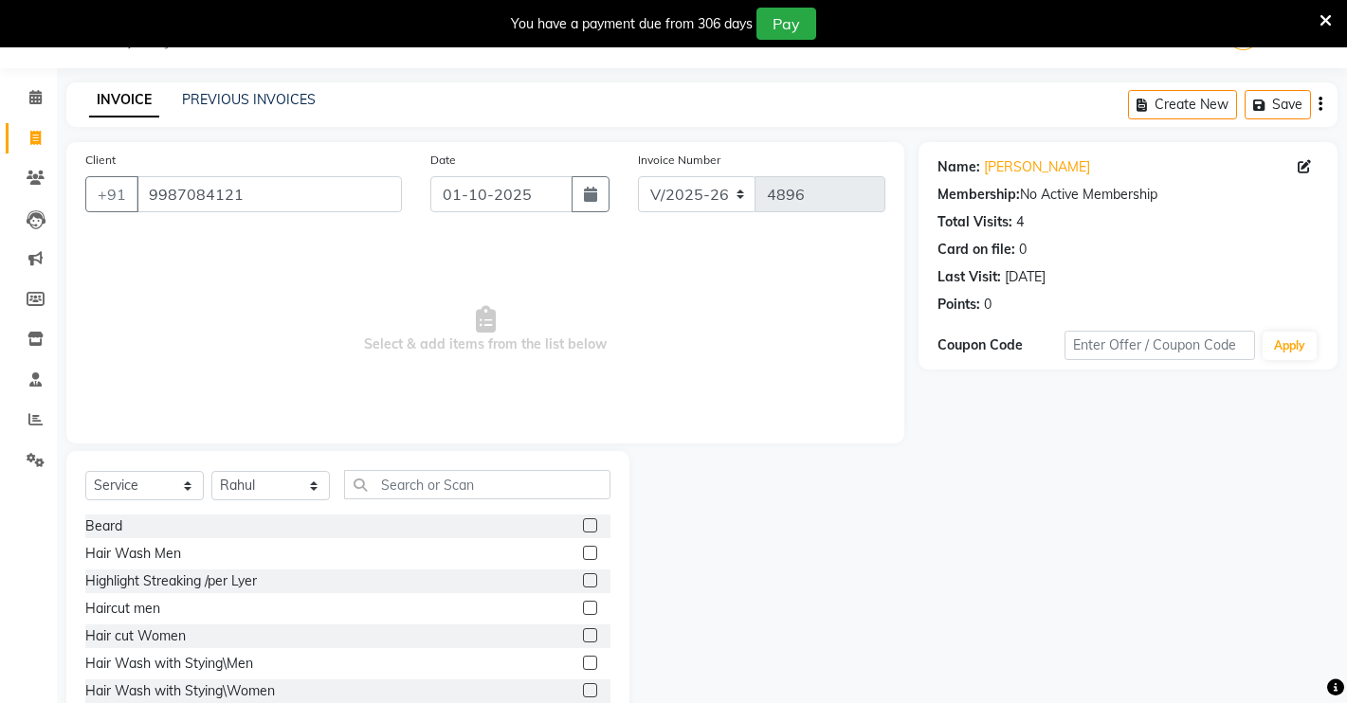
click at [583, 520] on label at bounding box center [590, 525] width 14 height 14
click at [583, 520] on input "checkbox" at bounding box center [589, 526] width 12 height 12
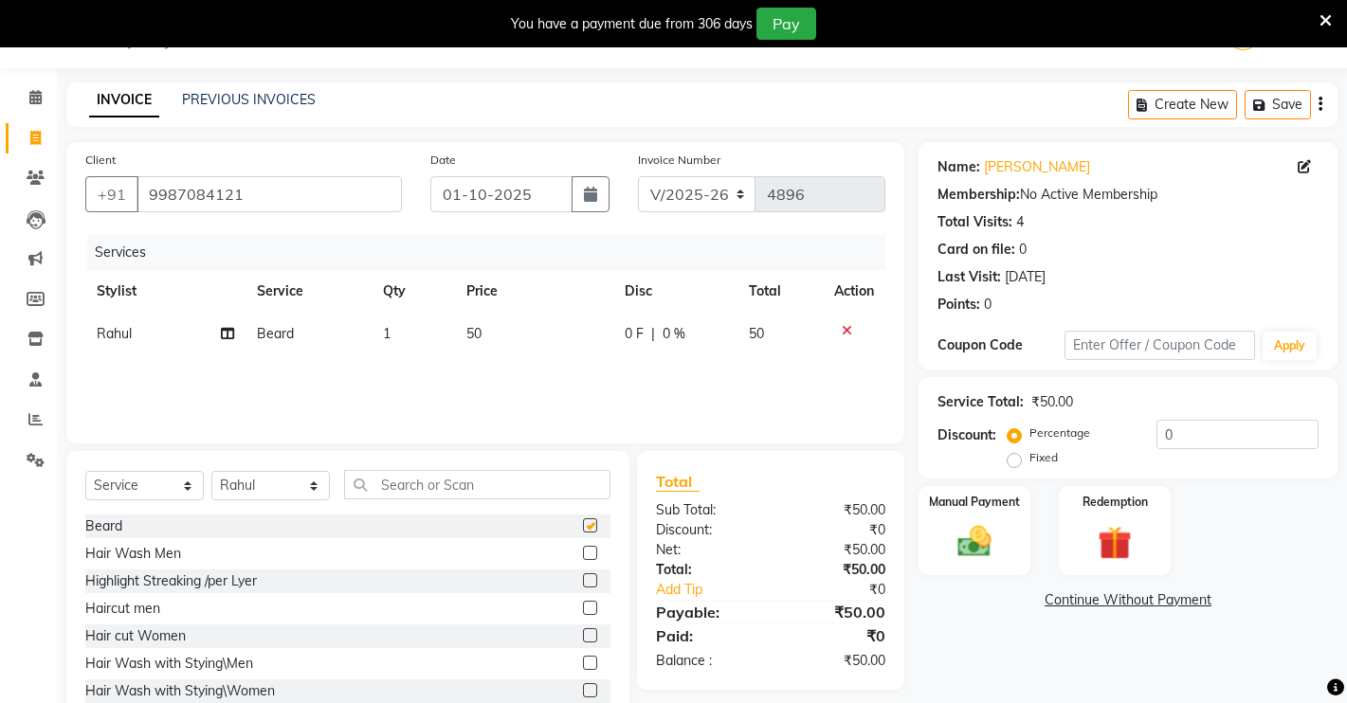
checkbox input "false"
click at [583, 607] on label at bounding box center [590, 608] width 14 height 14
click at [583, 607] on input "checkbox" at bounding box center [589, 609] width 12 height 12
checkbox input "false"
click at [953, 498] on label "Manual Payment" at bounding box center [974, 501] width 95 height 18
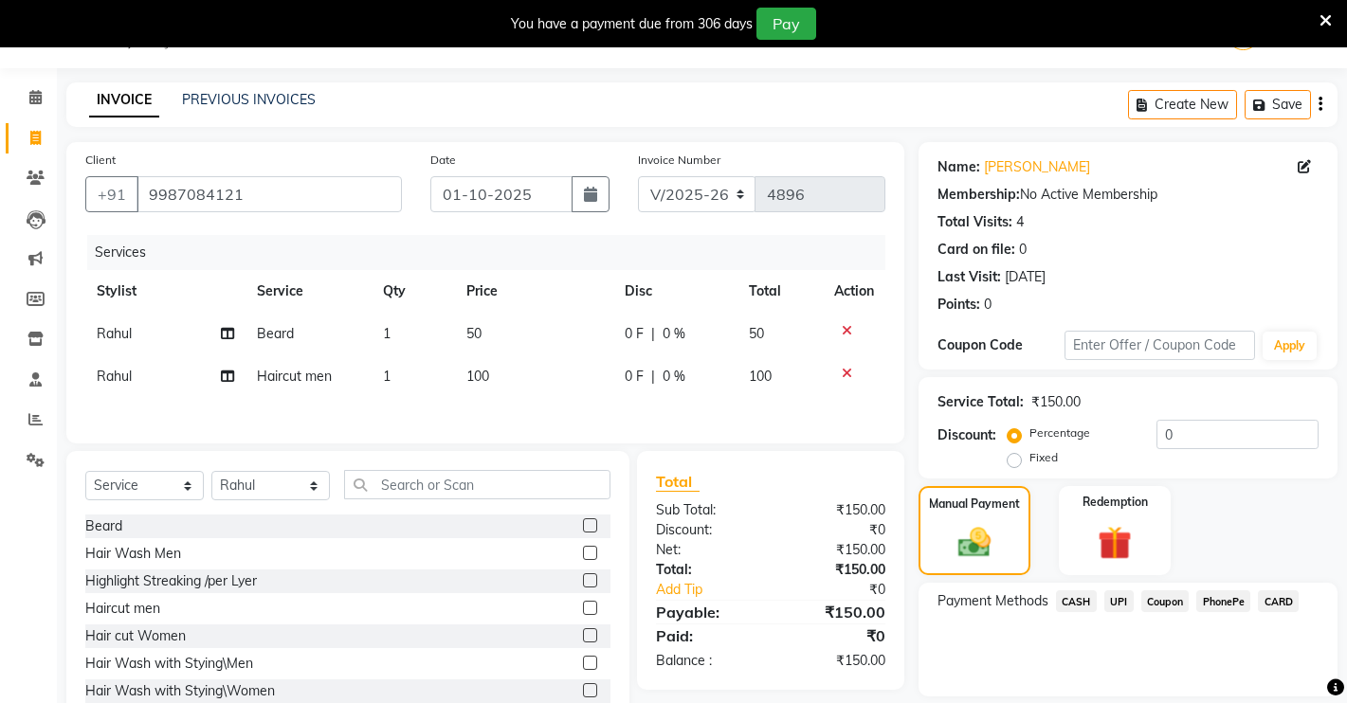
click at [1072, 596] on span "CASH" at bounding box center [1076, 601] width 41 height 22
